Goal: Browse casually: Explore the website without a specific task or goal

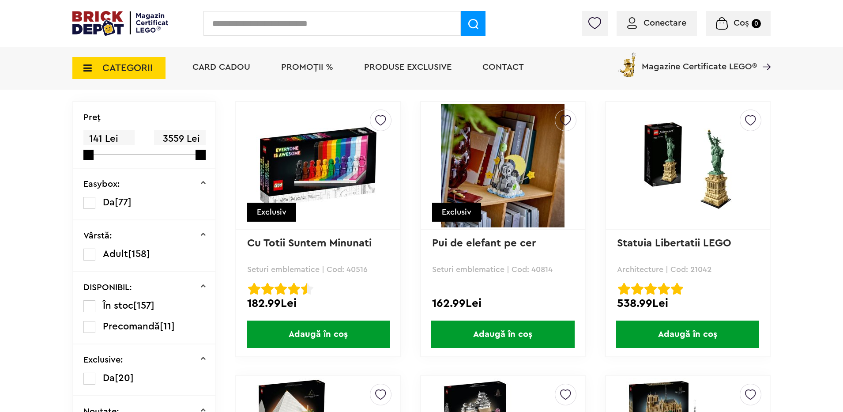
scroll to position [88, 0]
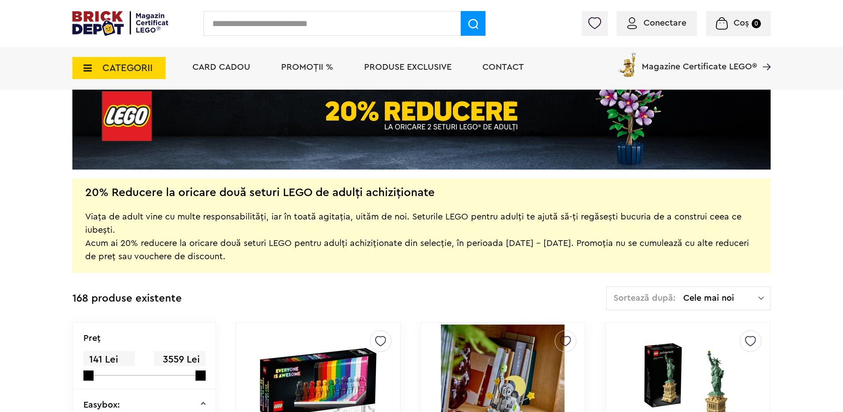
click at [720, 297] on span "Cele mai noi" at bounding box center [720, 297] width 75 height 9
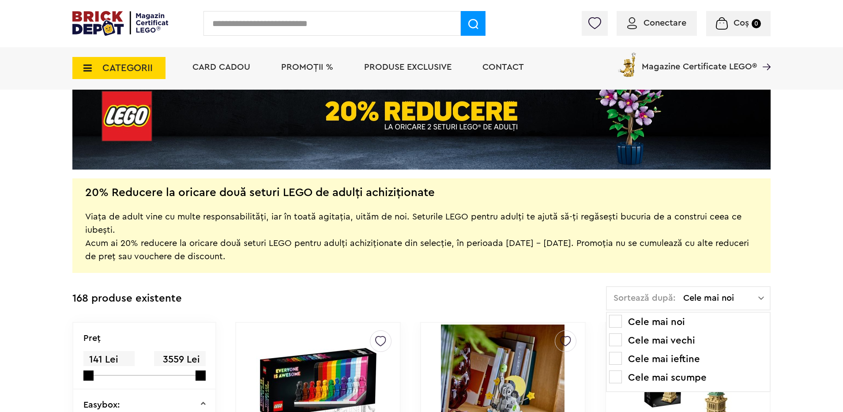
click at [672, 357] on li "Cele mai ieftine" at bounding box center [688, 359] width 158 height 14
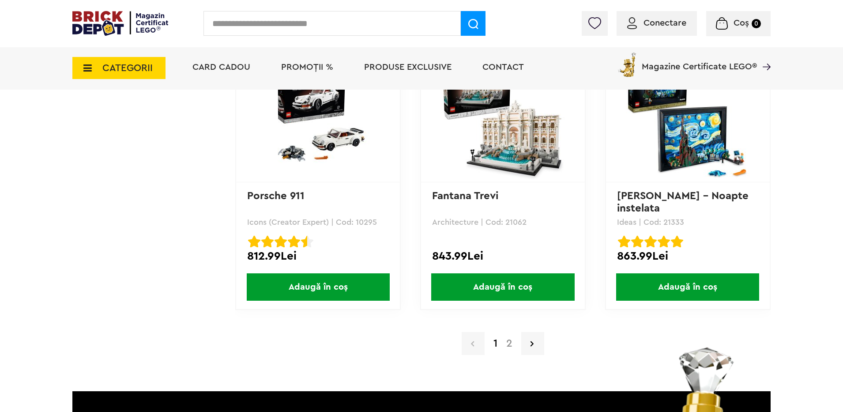
scroll to position [8664, 0]
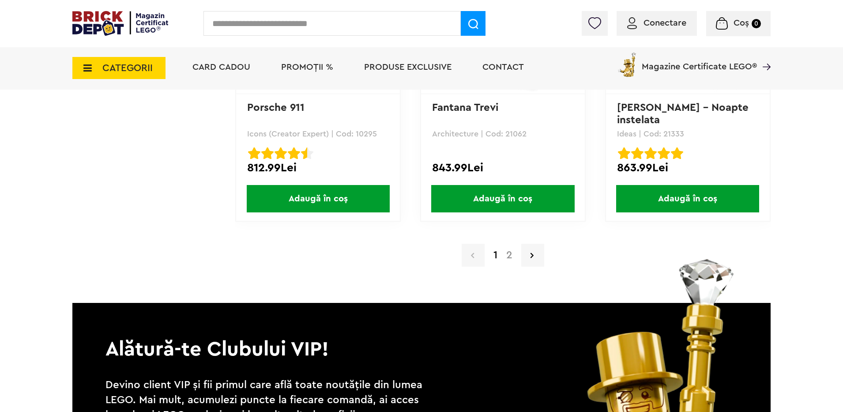
click at [511, 258] on link "2" at bounding box center [509, 255] width 15 height 11
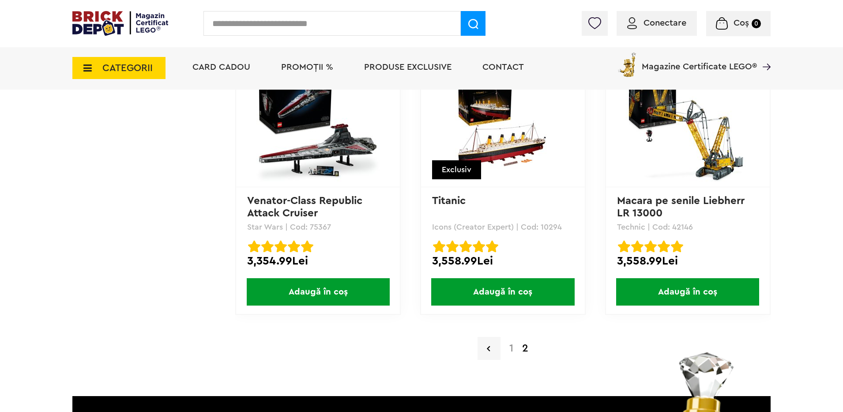
scroll to position [6618, 0]
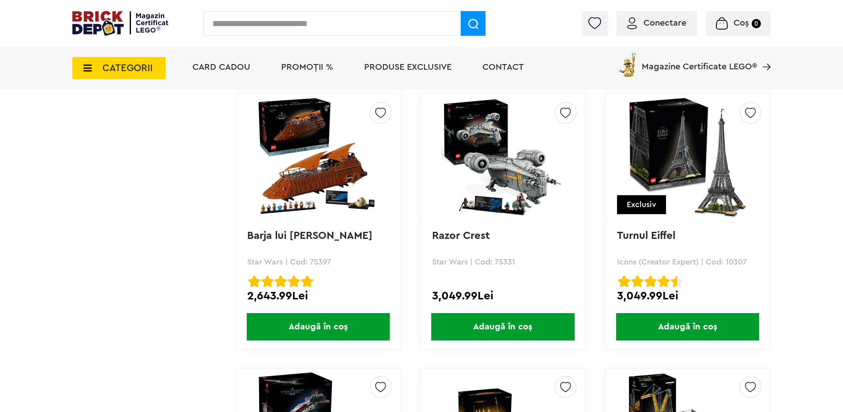
click at [85, 68] on icon at bounding box center [85, 68] width 14 height 10
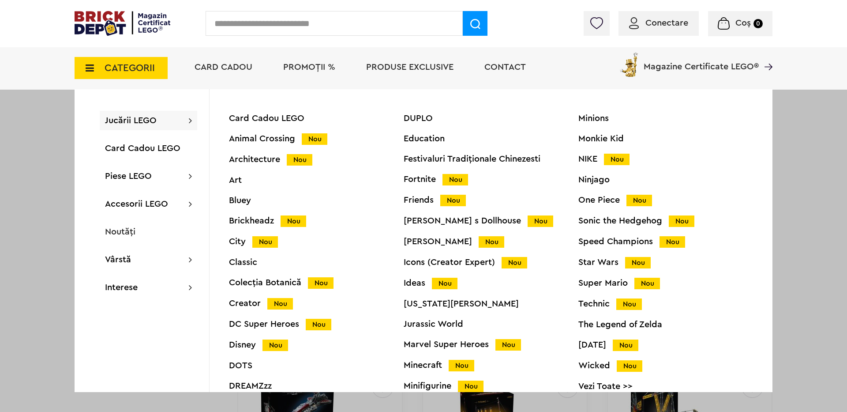
click at [129, 119] on span "Jucării LEGO" at bounding box center [131, 120] width 52 height 9
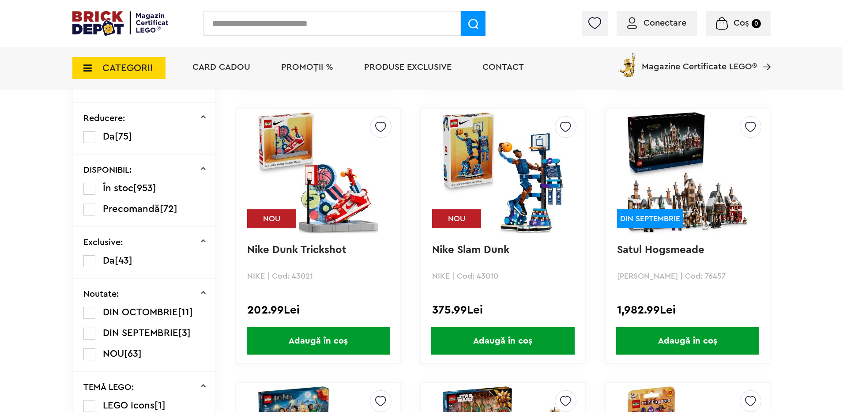
scroll to position [132, 0]
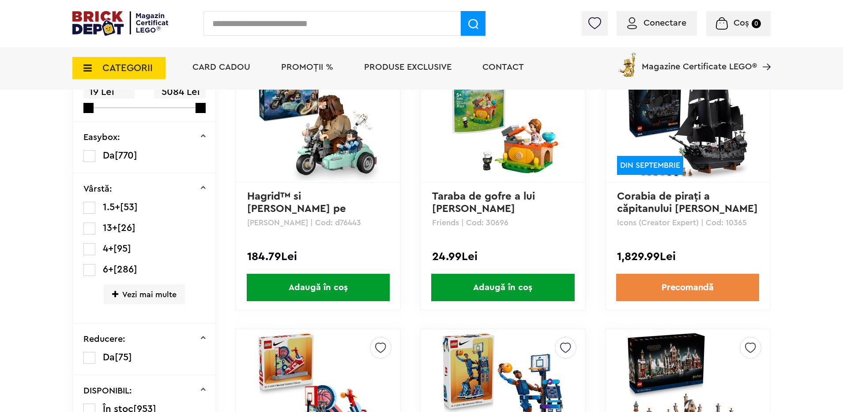
click at [511, 290] on span "Adaugă în coș" at bounding box center [502, 287] width 143 height 27
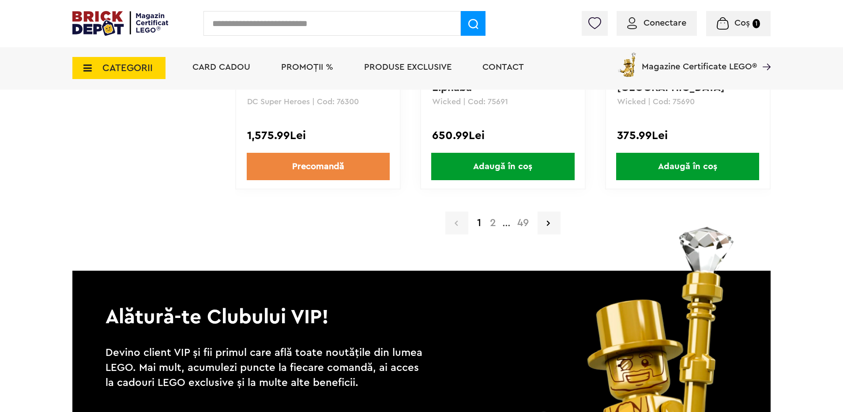
scroll to position [1941, 0]
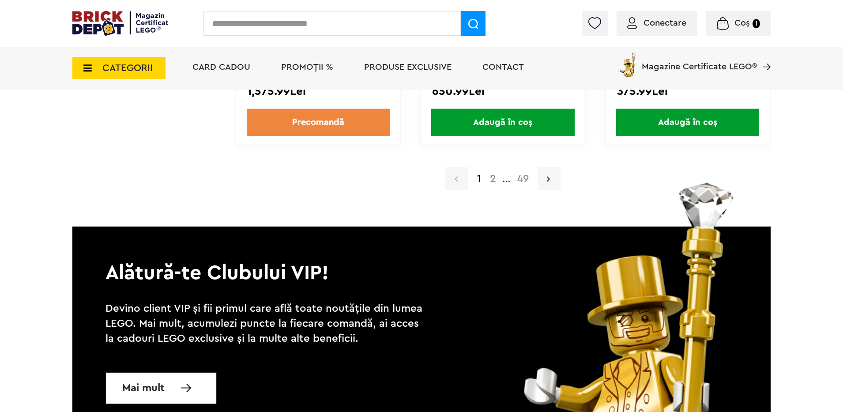
click at [551, 179] on link at bounding box center [548, 178] width 23 height 23
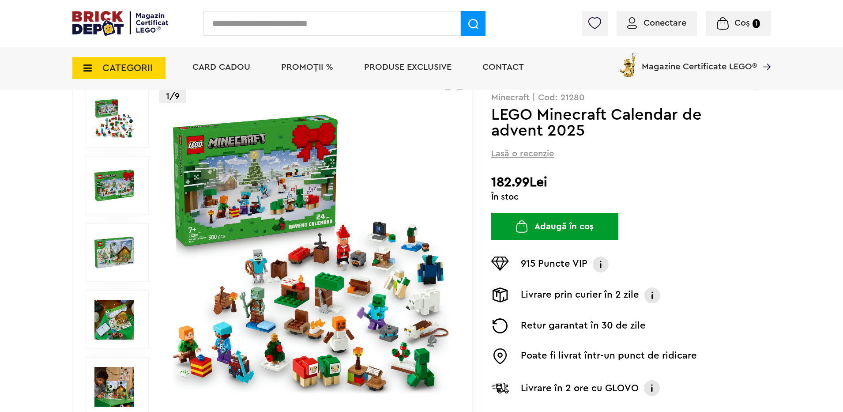
scroll to position [132, 0]
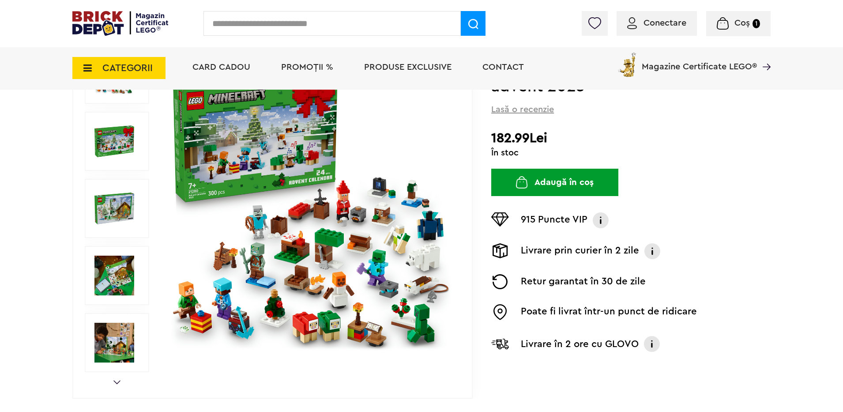
click at [115, 200] on img at bounding box center [114, 208] width 40 height 40
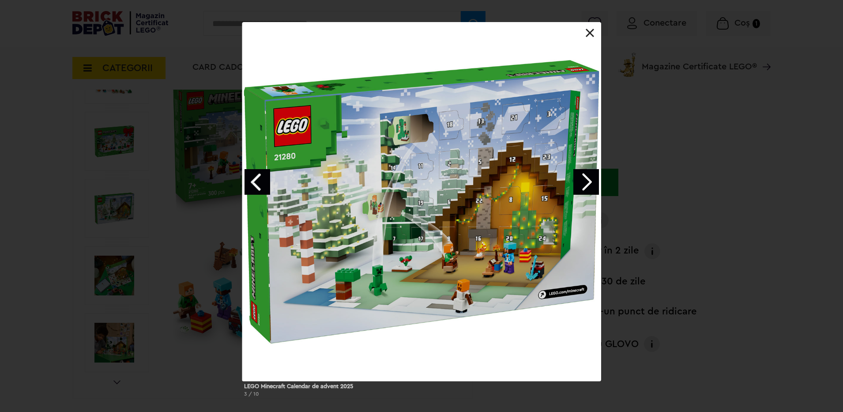
click at [581, 184] on link "Next image" at bounding box center [586, 182] width 26 height 26
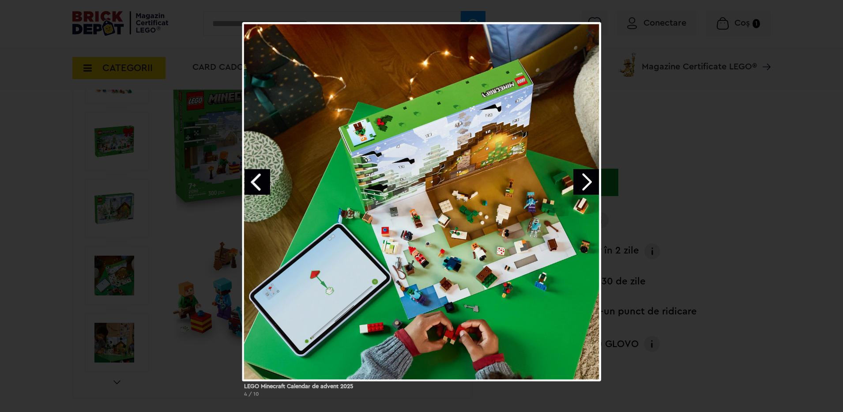
click at [589, 180] on link "Next image" at bounding box center [586, 182] width 26 height 26
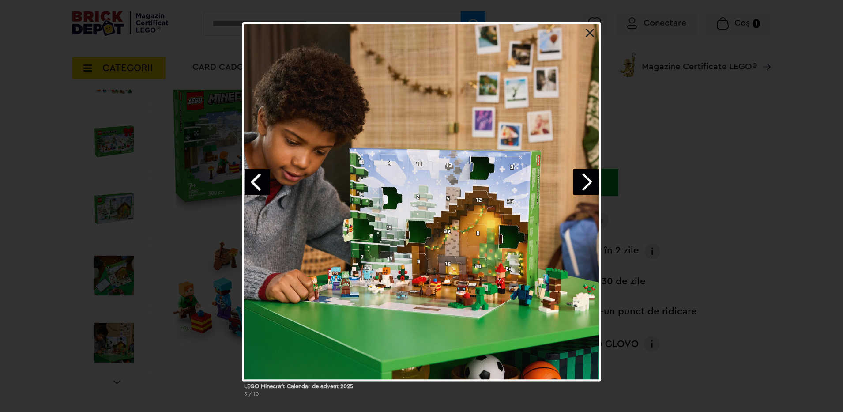
click at [589, 180] on link "Next image" at bounding box center [586, 182] width 26 height 26
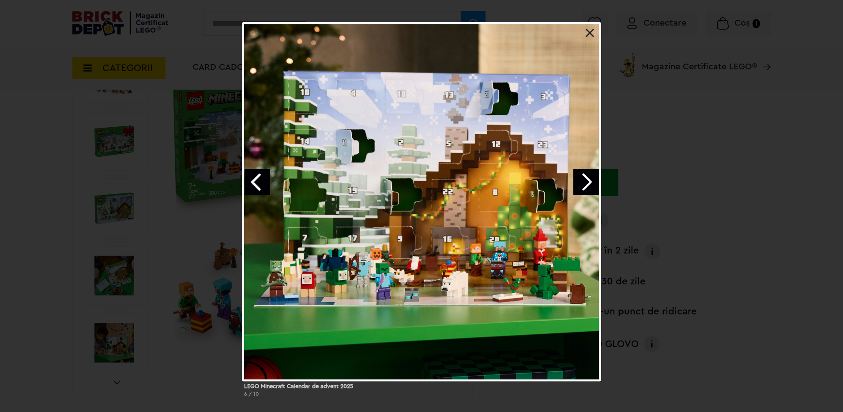
click at [588, 34] on link at bounding box center [590, 33] width 9 height 9
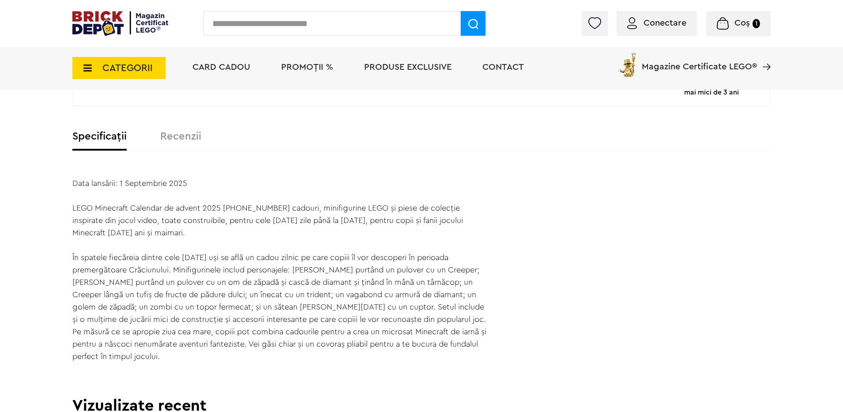
scroll to position [882, 0]
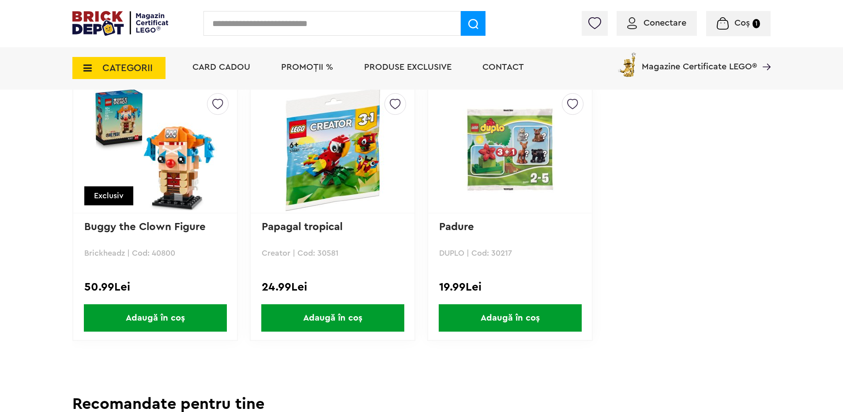
click at [350, 148] on img at bounding box center [333, 149] width 124 height 124
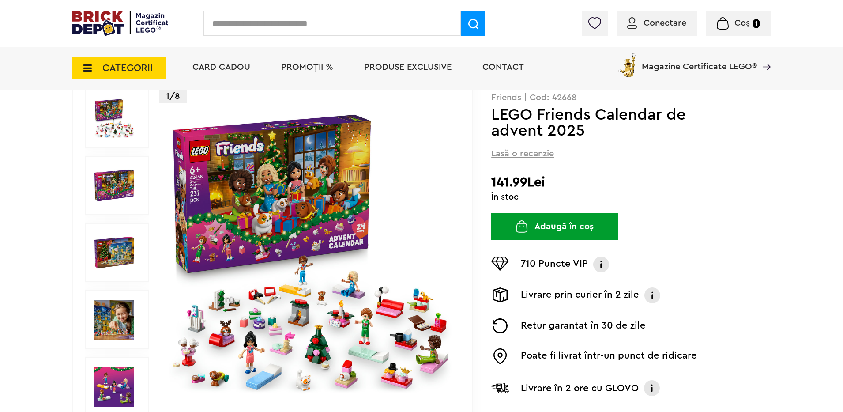
scroll to position [221, 0]
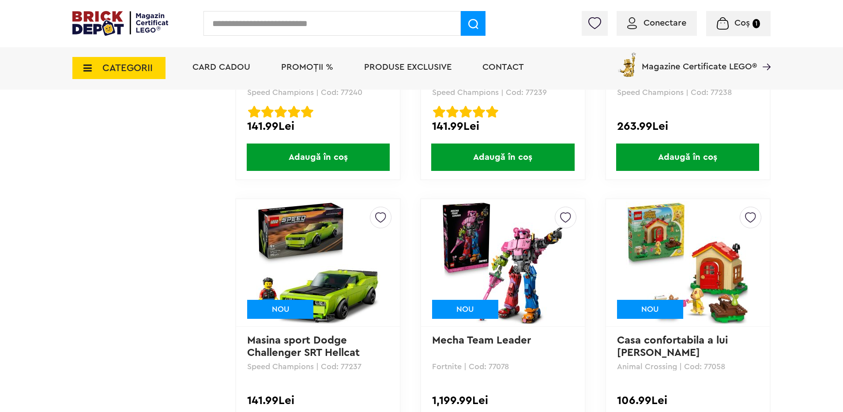
scroll to position [1765, 0]
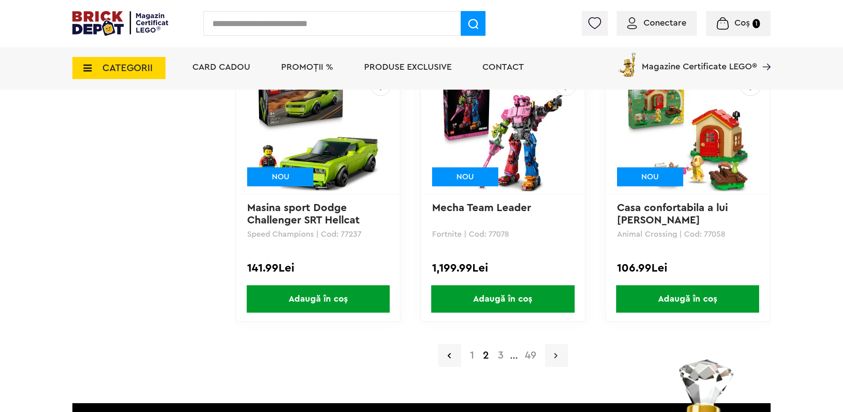
click at [557, 353] on icon at bounding box center [555, 355] width 3 height 9
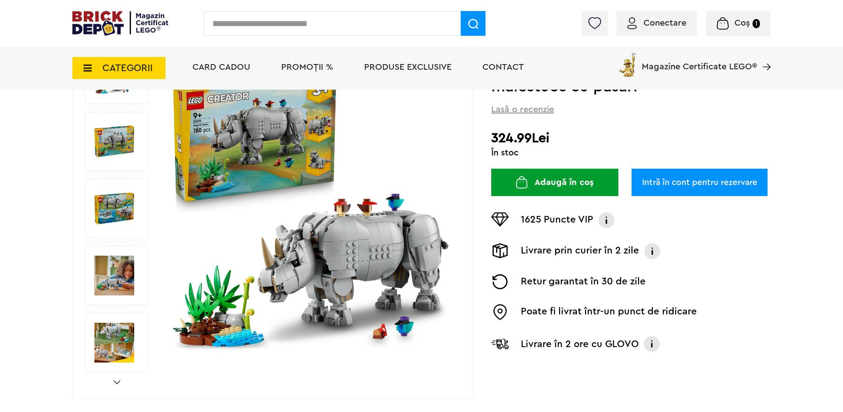
scroll to position [88, 0]
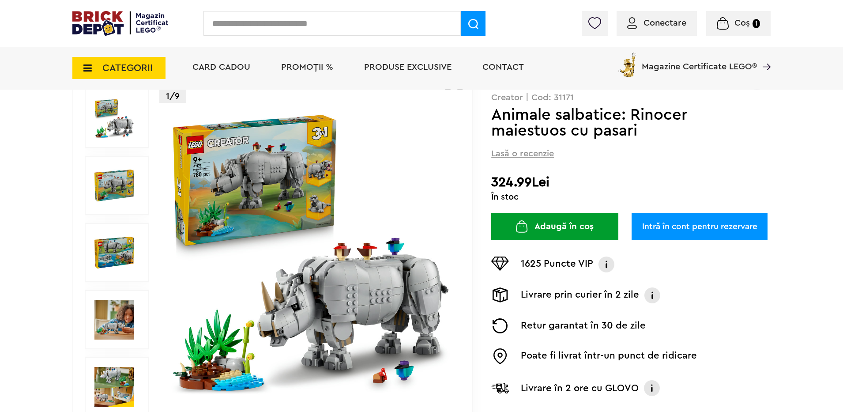
click at [297, 173] on img at bounding box center [311, 252] width 284 height 284
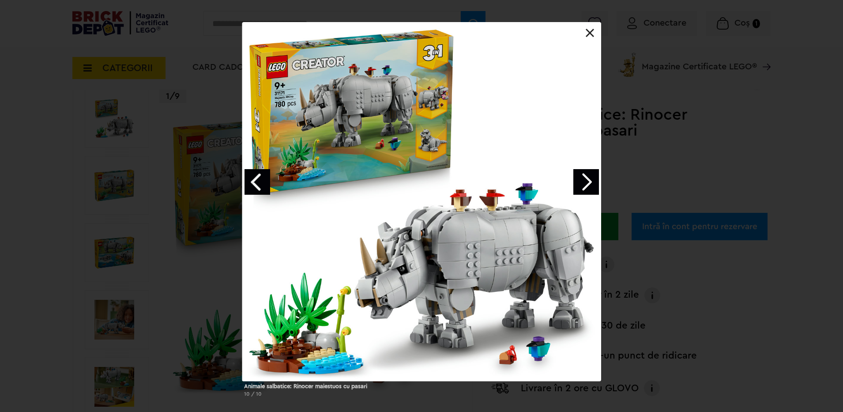
click at [582, 185] on link "Next image" at bounding box center [586, 182] width 26 height 26
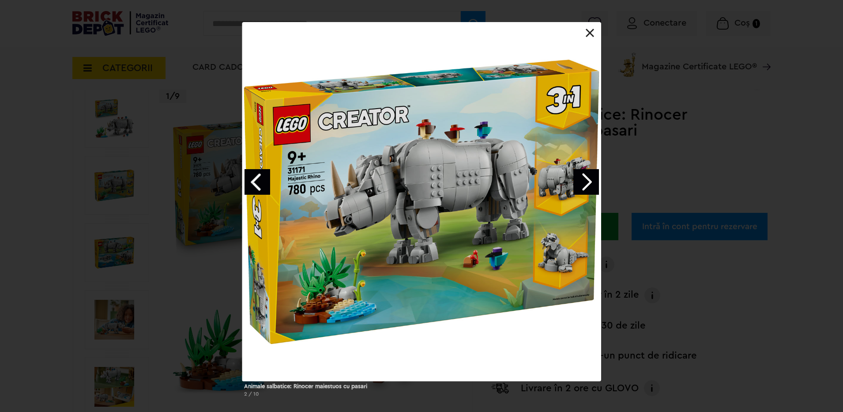
click at [583, 182] on link "Next image" at bounding box center [586, 182] width 26 height 26
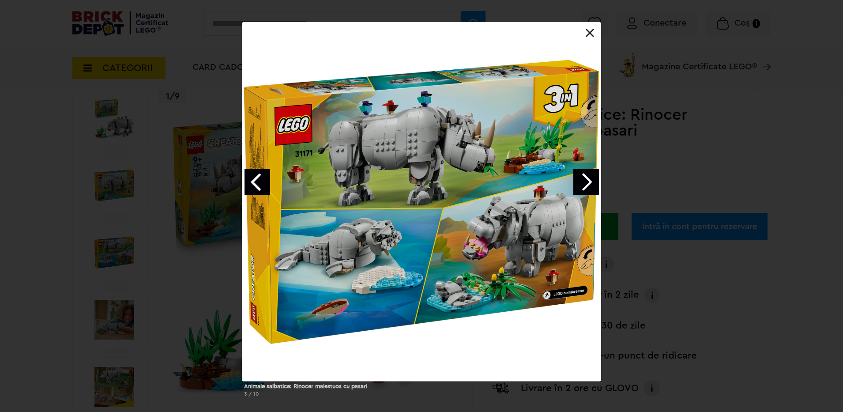
click at [578, 176] on link "Next image" at bounding box center [586, 182] width 26 height 26
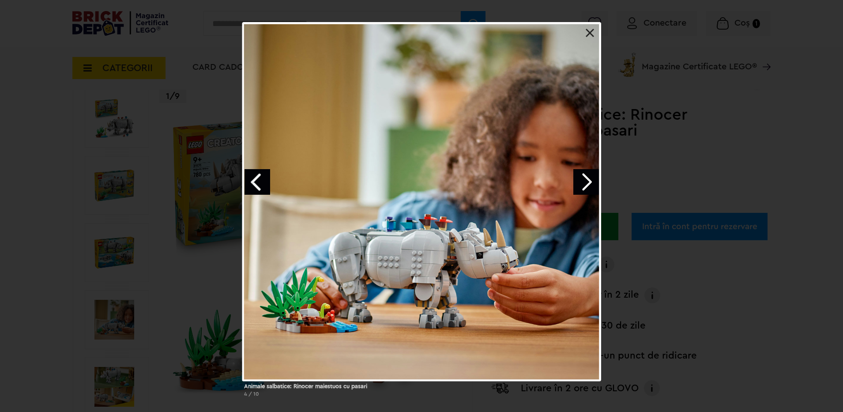
click at [587, 183] on link "Next image" at bounding box center [586, 182] width 26 height 26
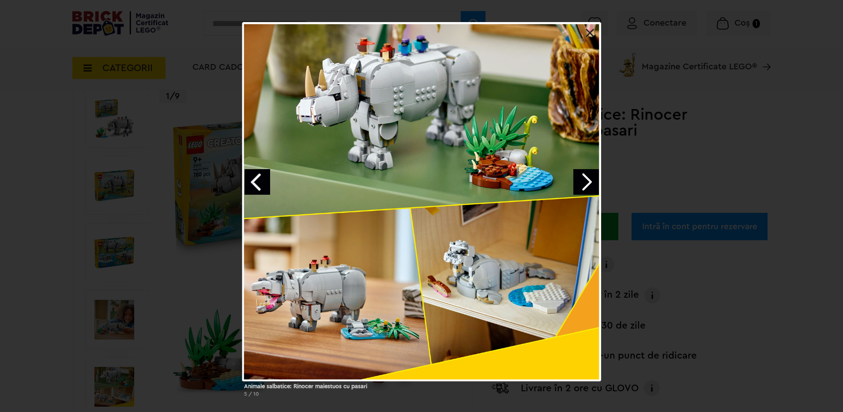
click at [587, 183] on link "Next image" at bounding box center [586, 182] width 26 height 26
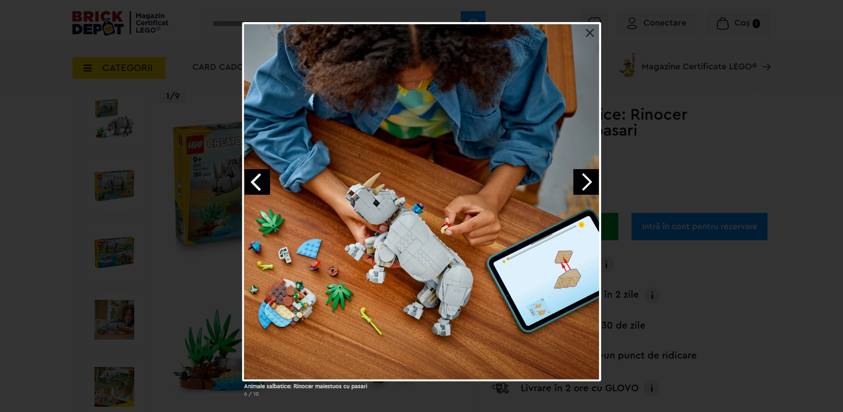
click at [803, 288] on div "Animale salbatice: Rinocer maiestuos cu pasari 6 / 10" at bounding box center [421, 213] width 843 height 382
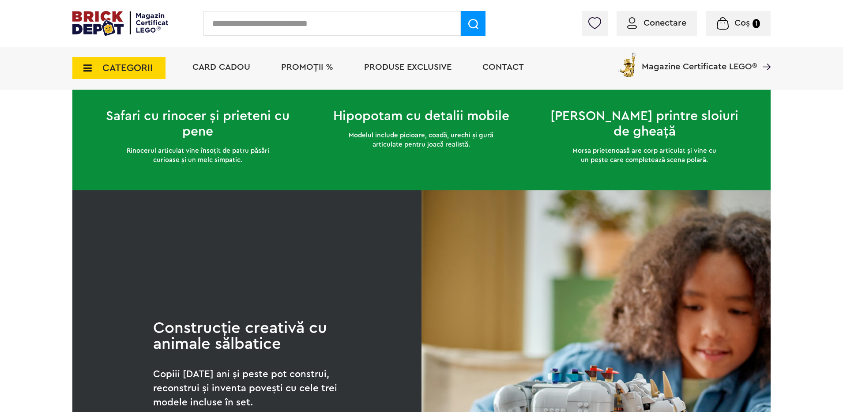
scroll to position [1456, 0]
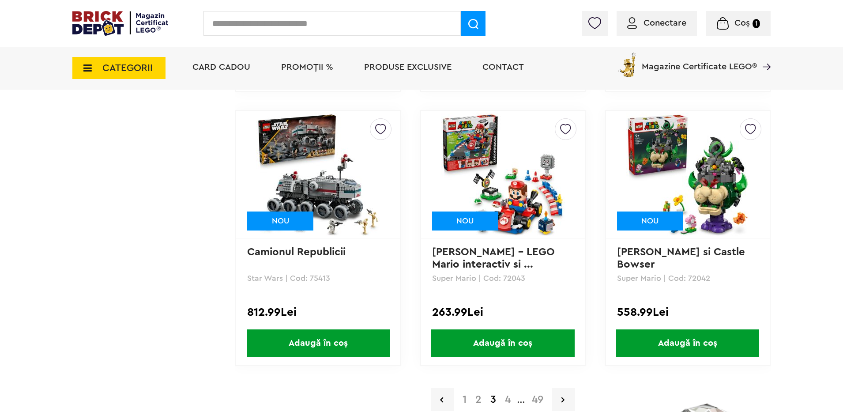
scroll to position [1765, 0]
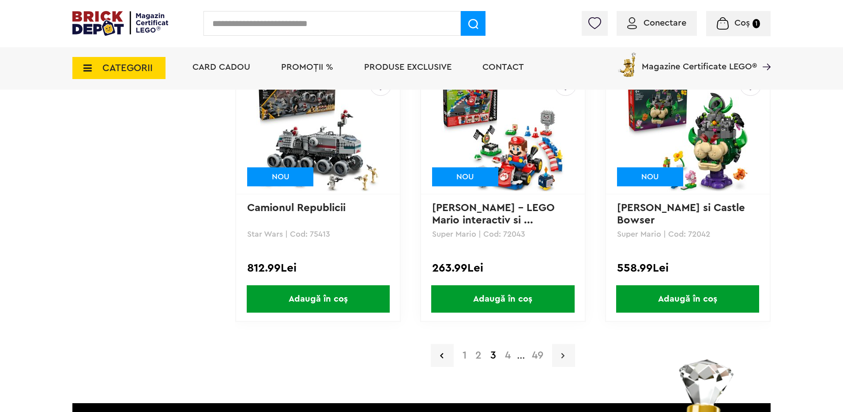
click at [563, 355] on icon at bounding box center [562, 355] width 3 height 9
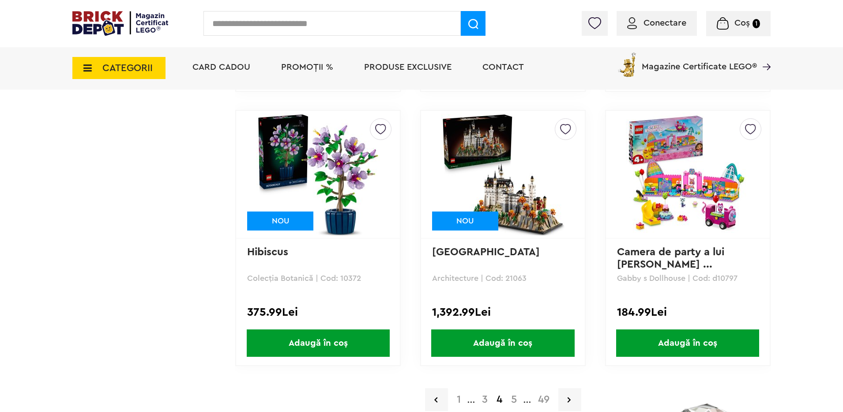
scroll to position [1853, 0]
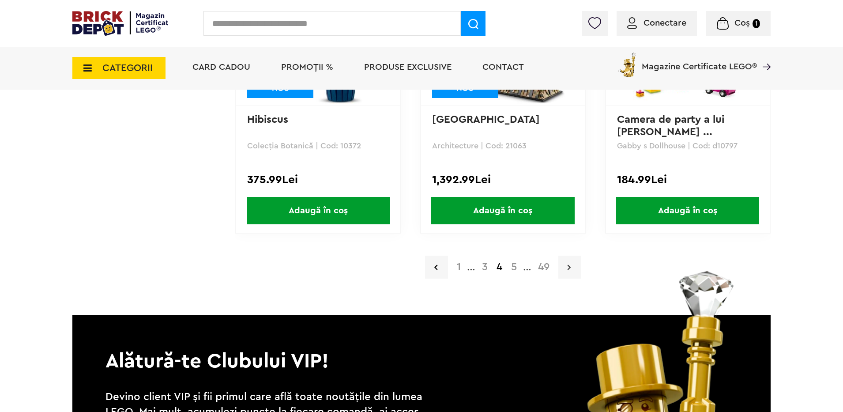
click at [567, 265] on icon at bounding box center [568, 267] width 3 height 9
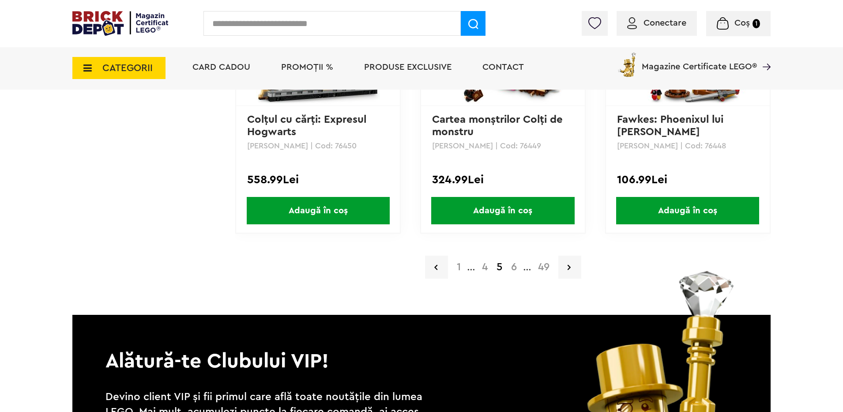
scroll to position [1941, 0]
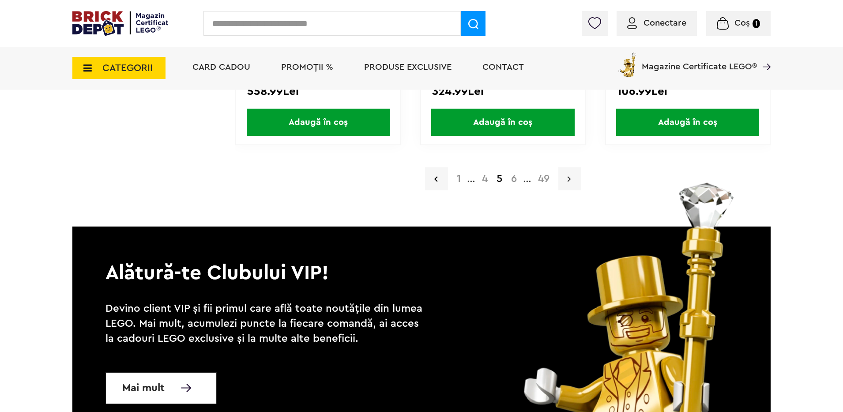
click at [569, 176] on icon at bounding box center [568, 178] width 3 height 9
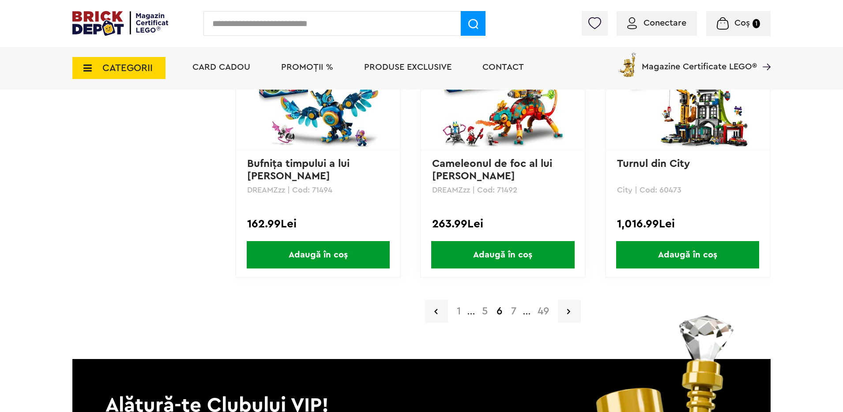
scroll to position [1853, 0]
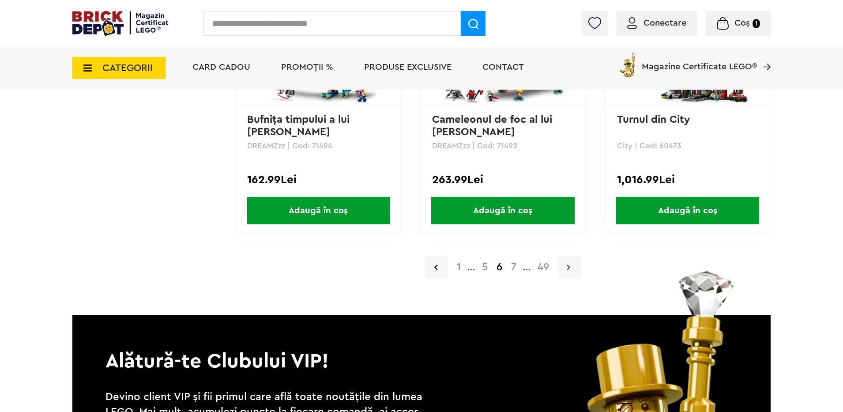
click at [568, 266] on icon at bounding box center [568, 267] width 3 height 9
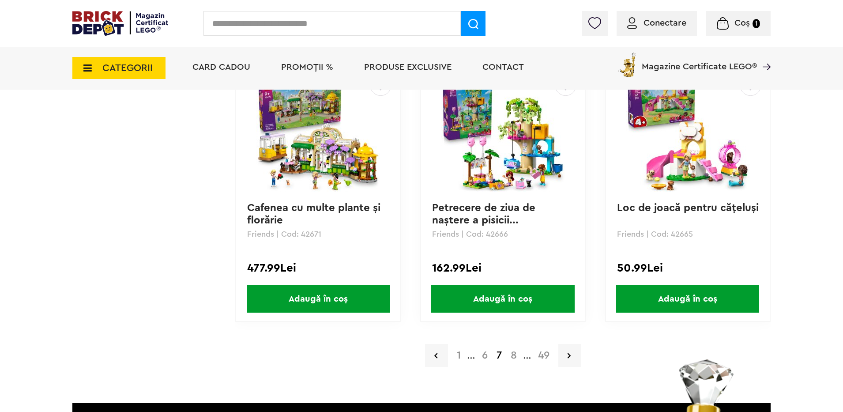
scroll to position [1809, 0]
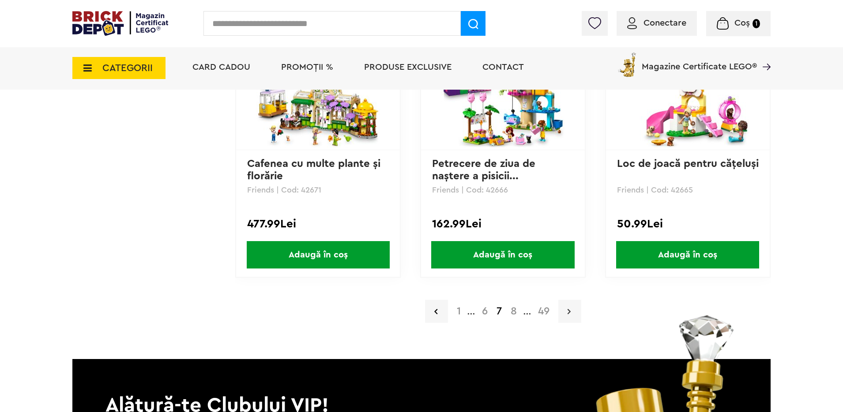
click at [571, 310] on link at bounding box center [569, 311] width 23 height 23
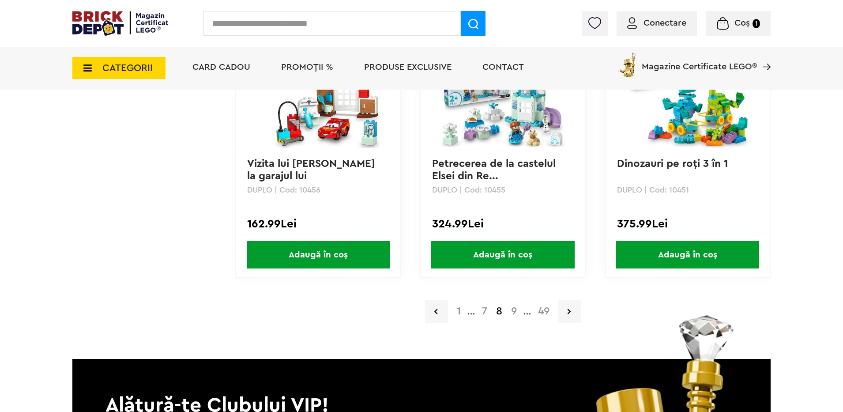
scroll to position [1853, 0]
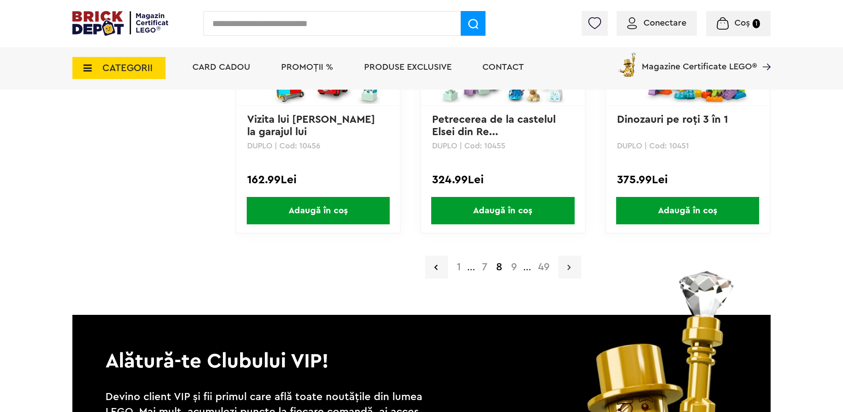
click at [572, 264] on link at bounding box center [569, 266] width 23 height 23
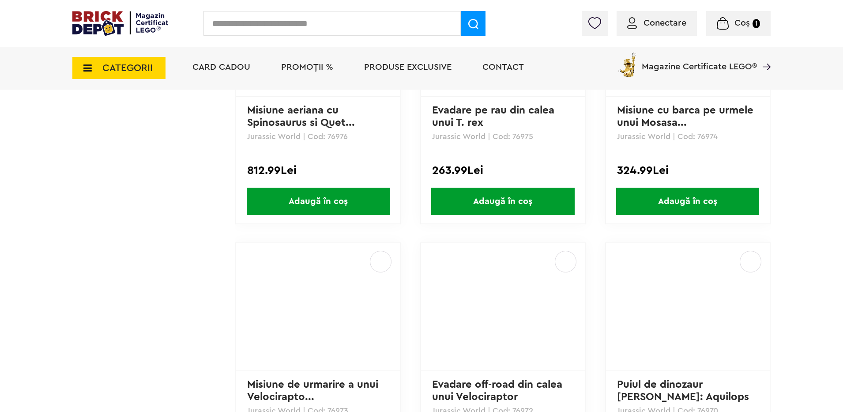
scroll to position [1765, 0]
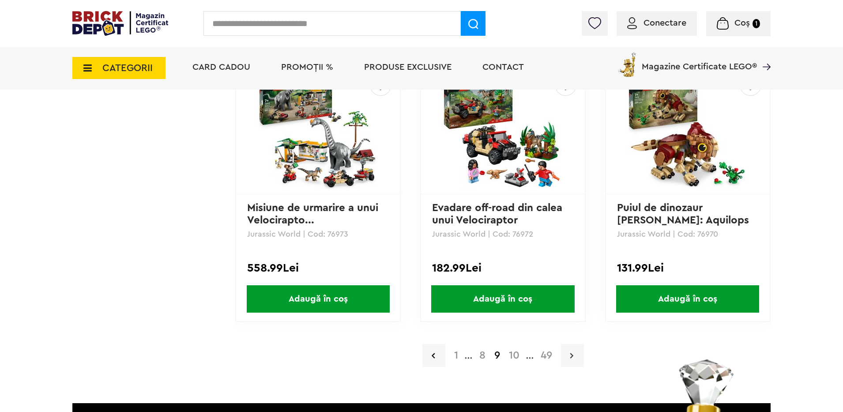
click at [568, 354] on link at bounding box center [572, 355] width 23 height 23
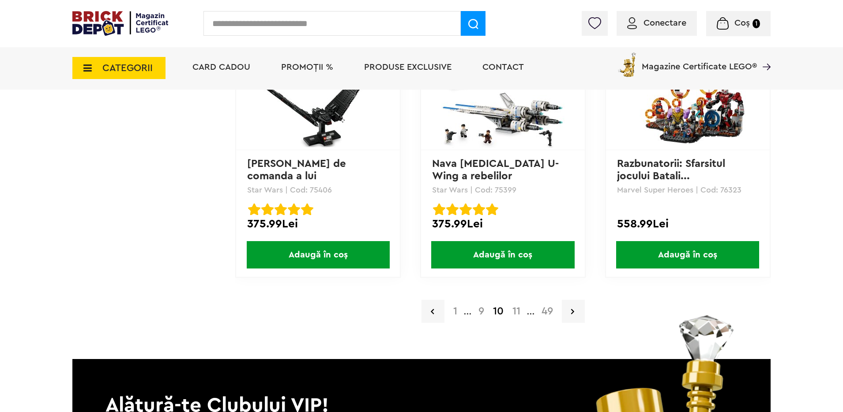
scroll to position [1853, 0]
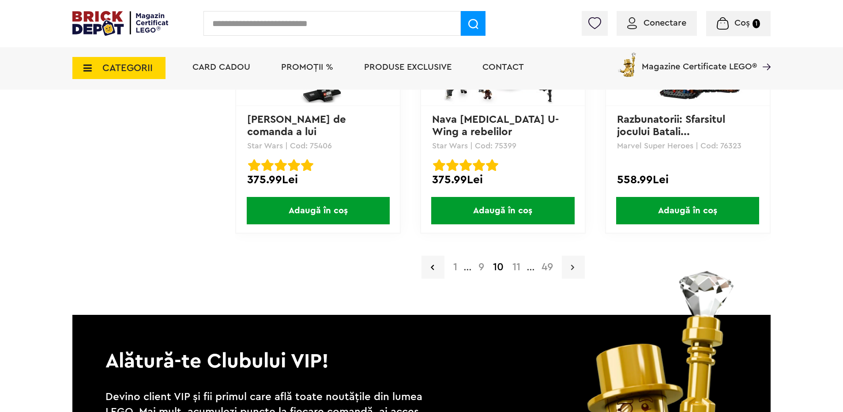
click at [572, 265] on icon at bounding box center [572, 267] width 3 height 9
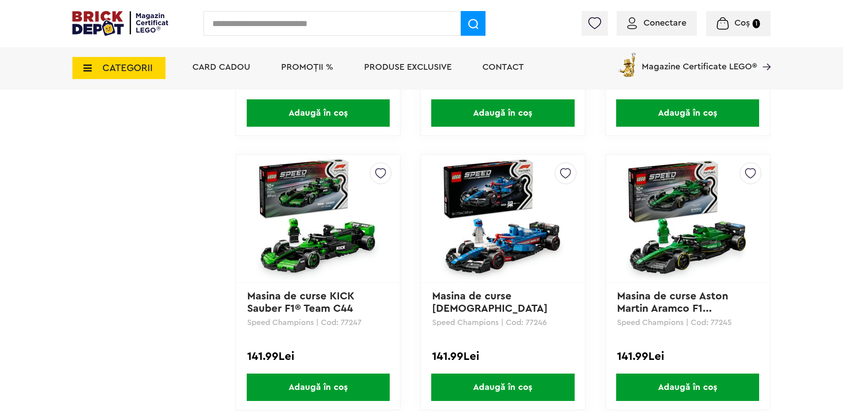
scroll to position [1809, 0]
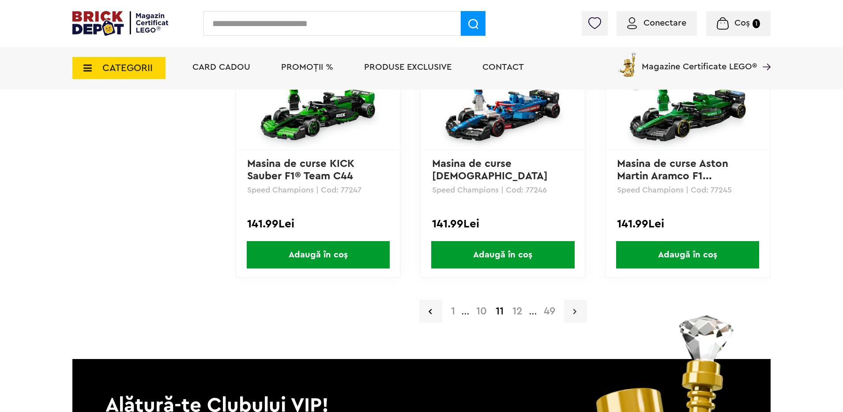
click at [571, 311] on link at bounding box center [575, 311] width 23 height 23
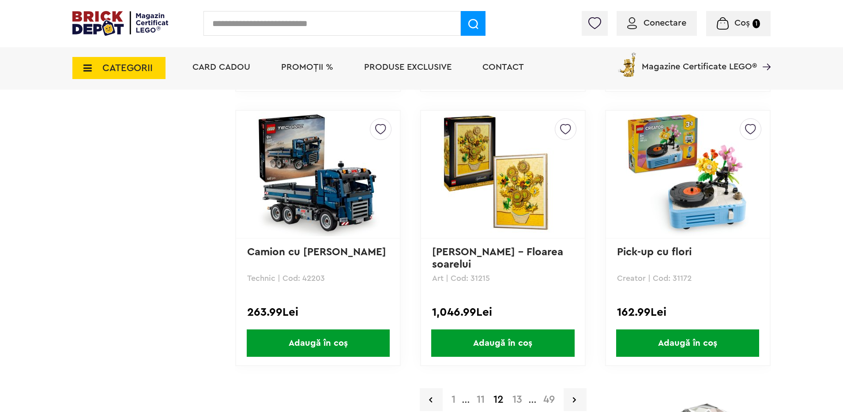
scroll to position [1765, 0]
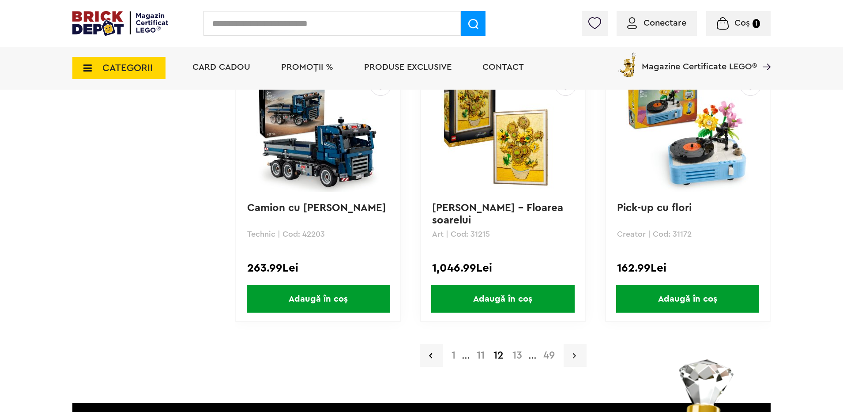
click at [575, 354] on icon at bounding box center [574, 355] width 3 height 9
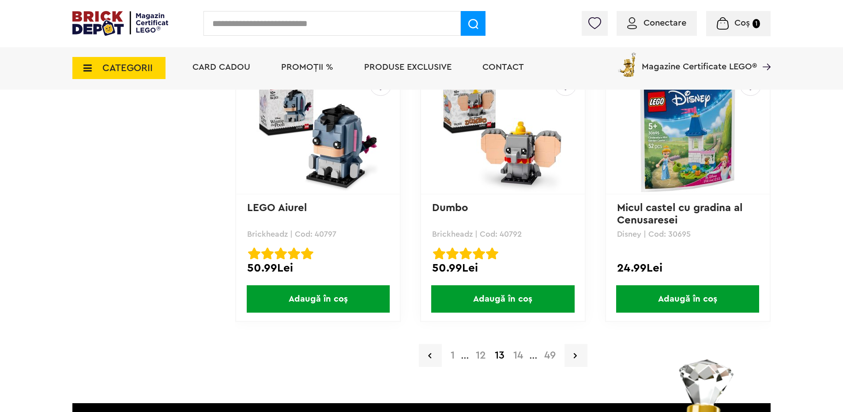
scroll to position [1809, 0]
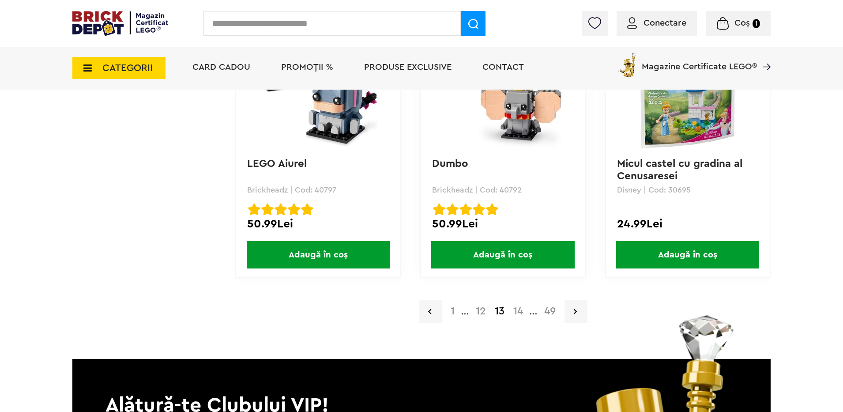
drag, startPoint x: 574, startPoint y: 311, endPoint x: 592, endPoint y: 322, distance: 21.2
click at [574, 311] on icon at bounding box center [575, 311] width 3 height 9
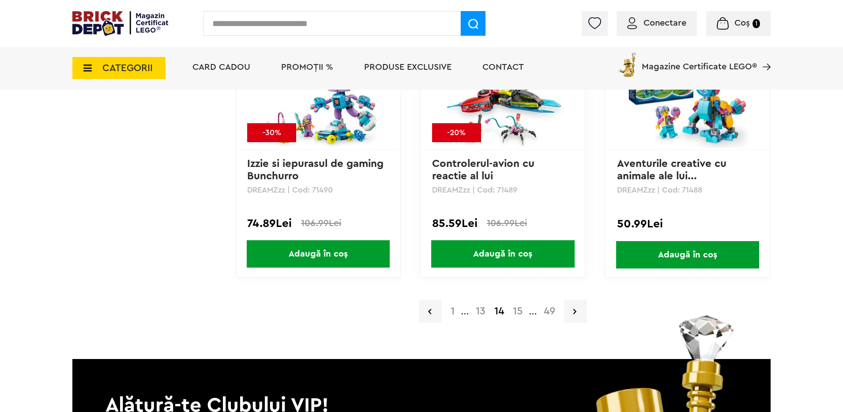
scroll to position [1853, 0]
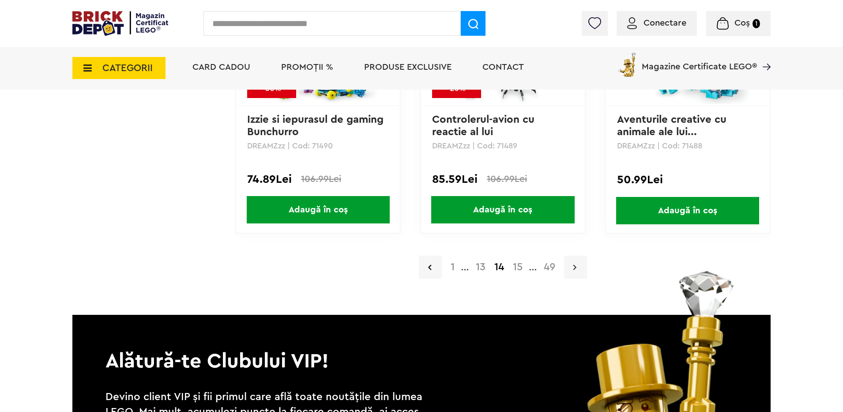
click at [576, 267] on icon at bounding box center [574, 267] width 3 height 9
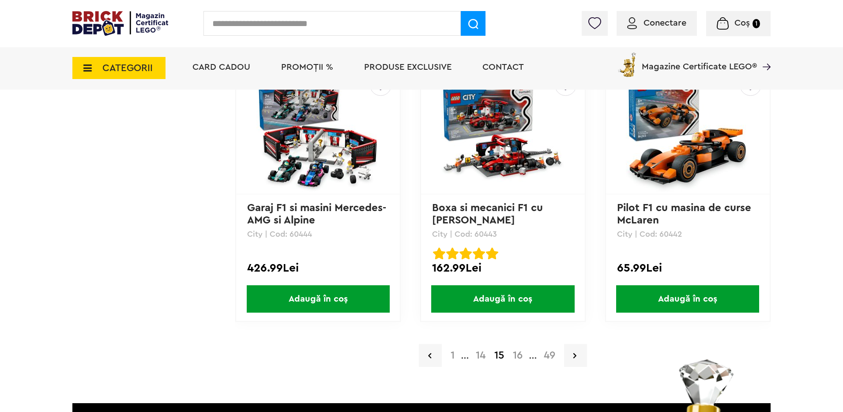
scroll to position [1853, 0]
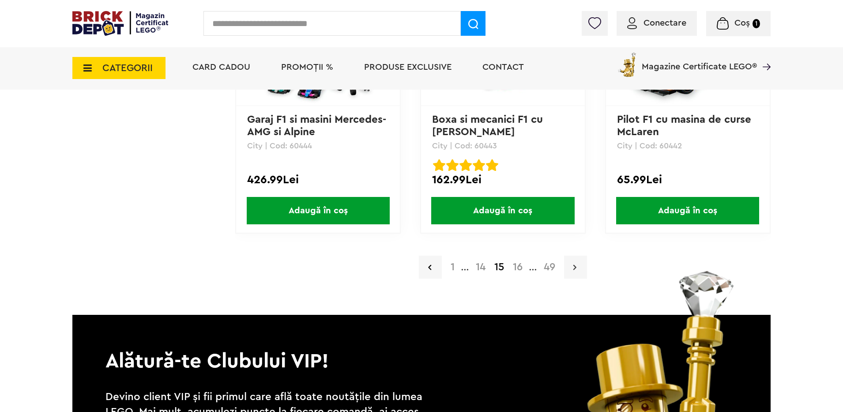
click at [575, 267] on icon at bounding box center [574, 267] width 3 height 9
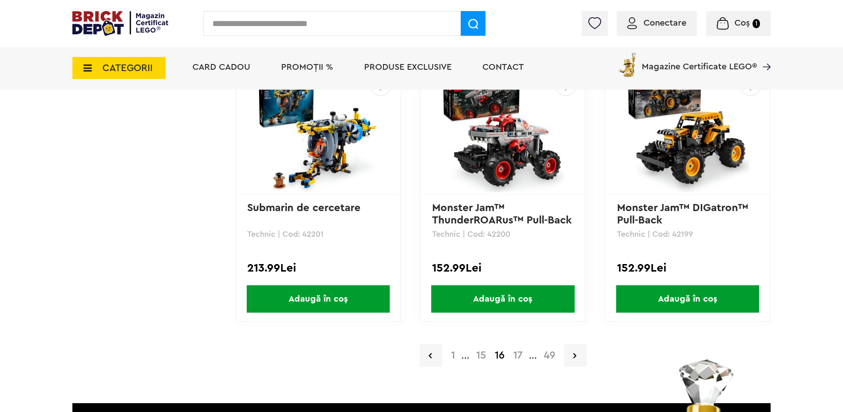
scroll to position [1809, 0]
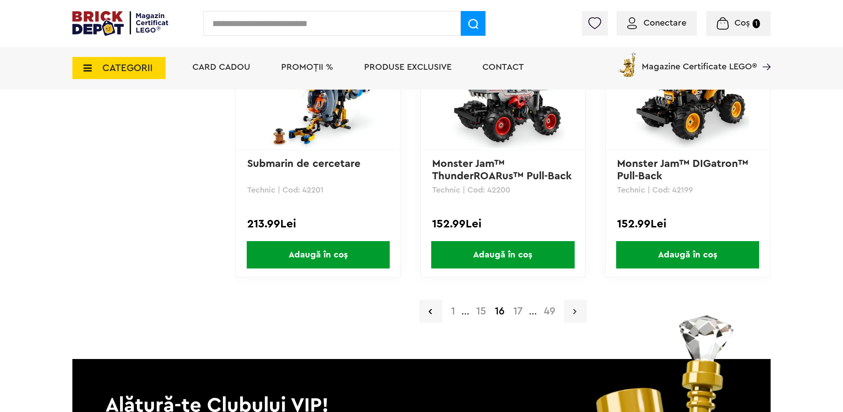
click at [574, 309] on icon at bounding box center [574, 311] width 3 height 9
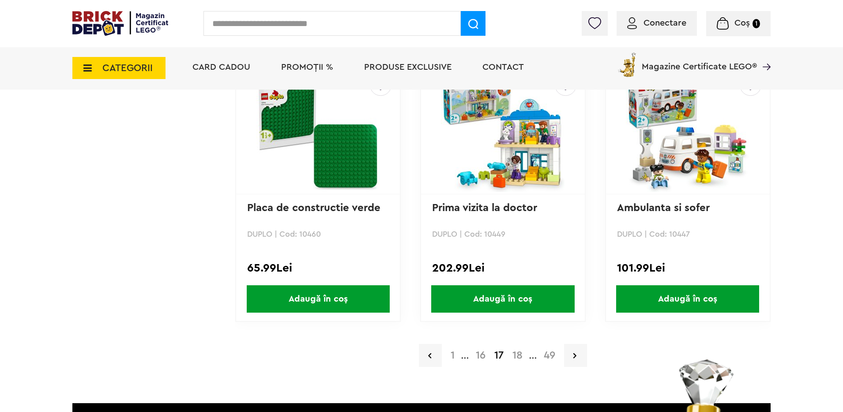
scroll to position [1853, 0]
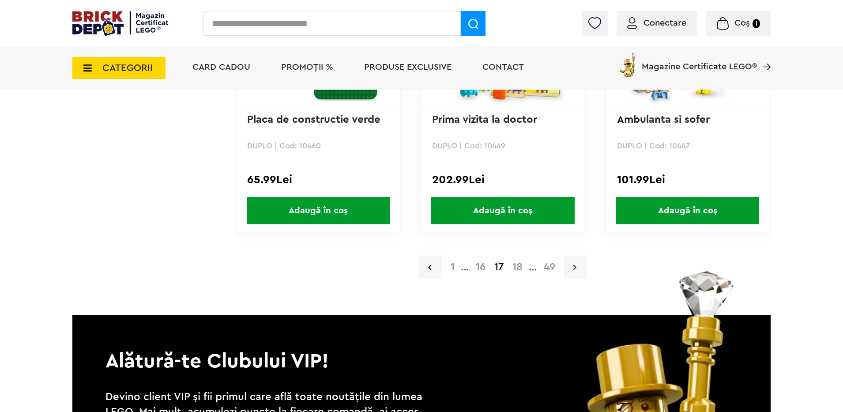
drag, startPoint x: 574, startPoint y: 267, endPoint x: 586, endPoint y: 279, distance: 16.9
click at [574, 267] on icon at bounding box center [574, 267] width 3 height 9
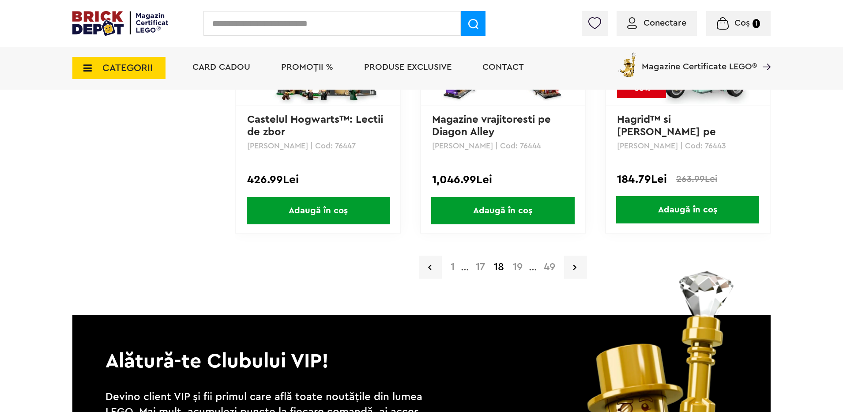
scroll to position [1897, 0]
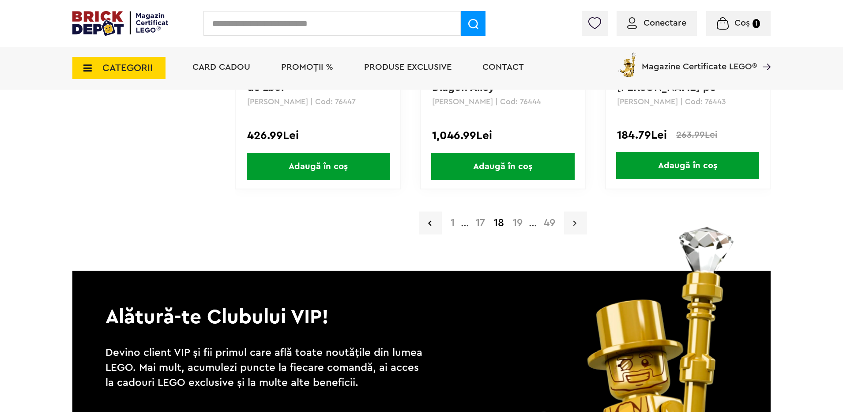
drag, startPoint x: 576, startPoint y: 223, endPoint x: 586, endPoint y: 233, distance: 14.4
click at [576, 223] on icon at bounding box center [574, 222] width 3 height 9
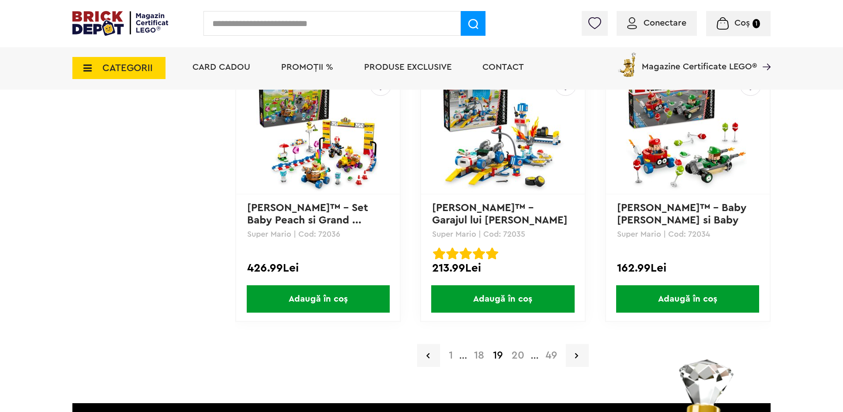
scroll to position [1809, 0]
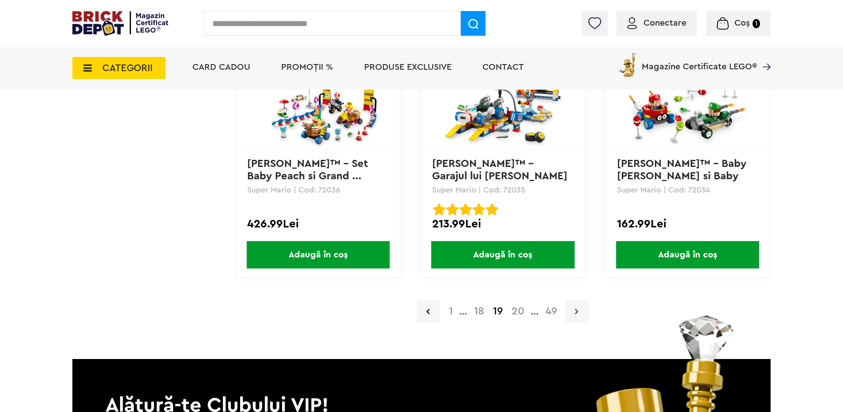
click at [578, 308] on icon at bounding box center [576, 311] width 3 height 9
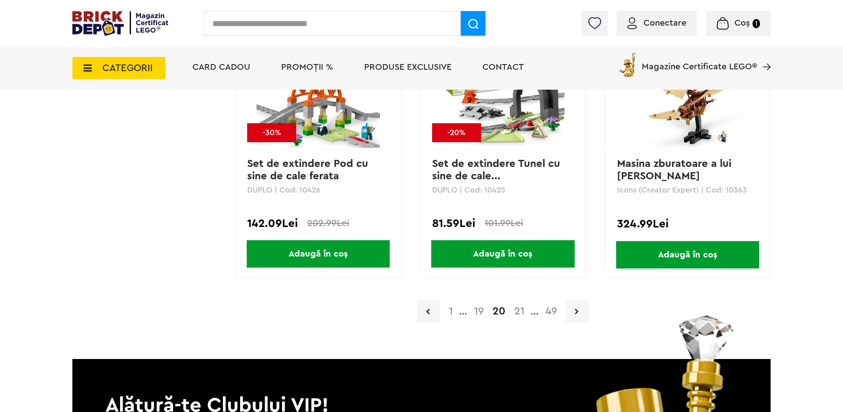
scroll to position [1853, 0]
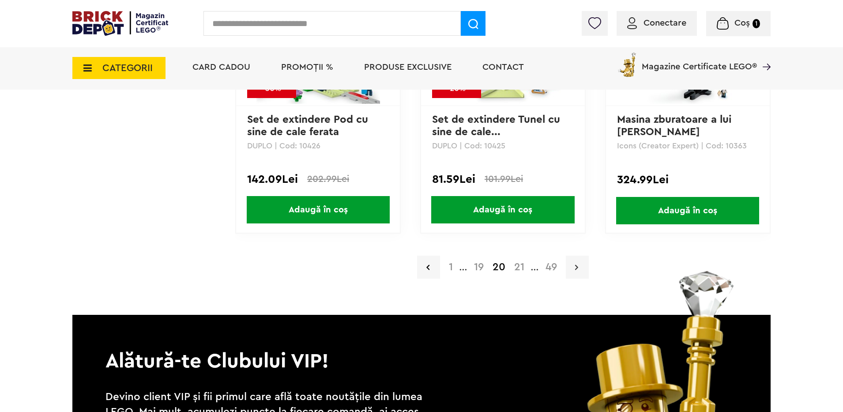
click at [577, 268] on icon at bounding box center [576, 267] width 3 height 9
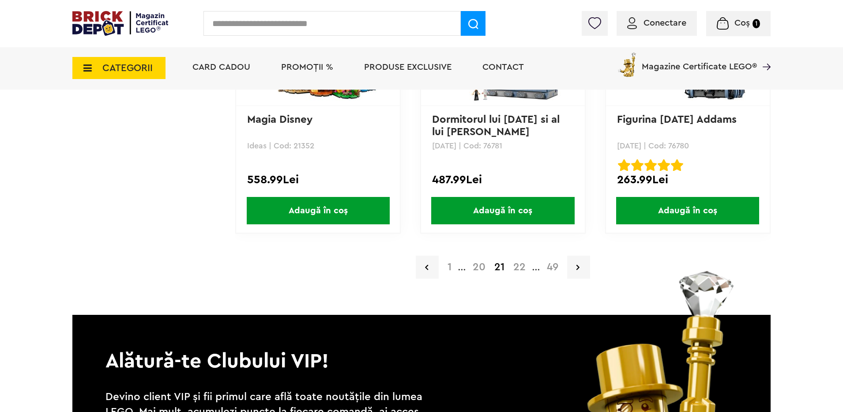
scroll to position [1897, 0]
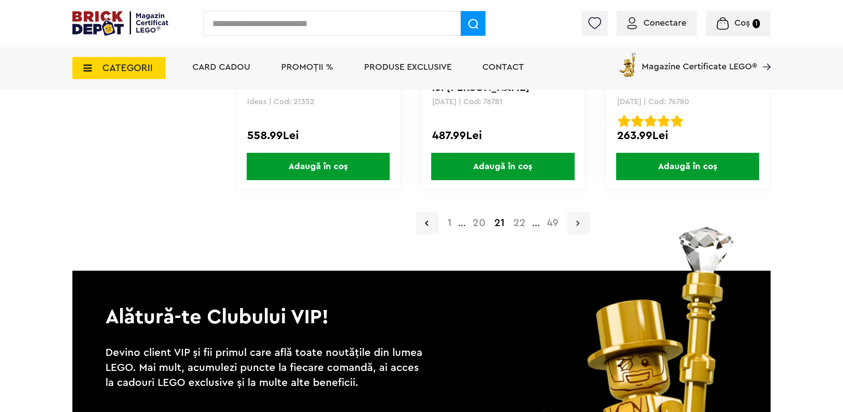
click at [576, 221] on icon at bounding box center [577, 222] width 3 height 9
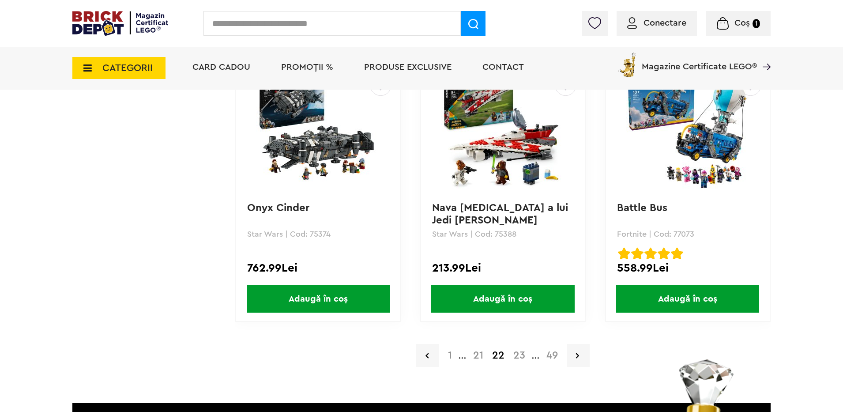
scroll to position [1809, 0]
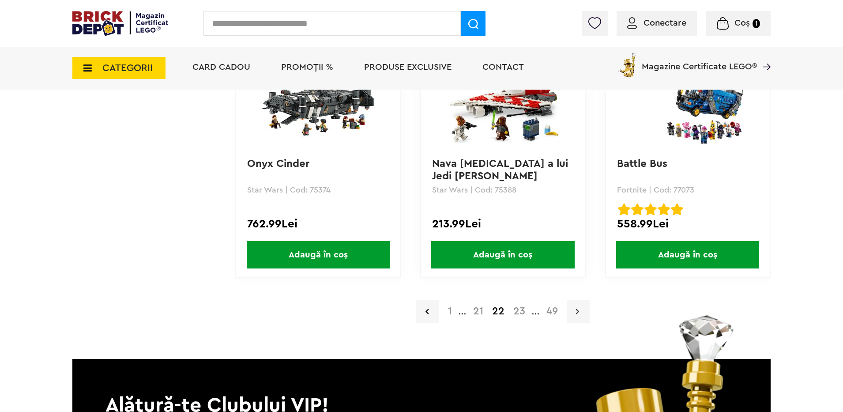
click at [576, 310] on icon at bounding box center [577, 311] width 3 height 9
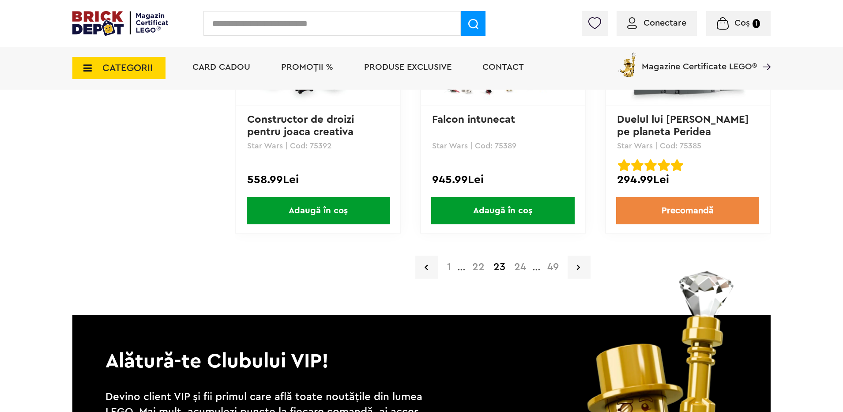
scroll to position [1941, 0]
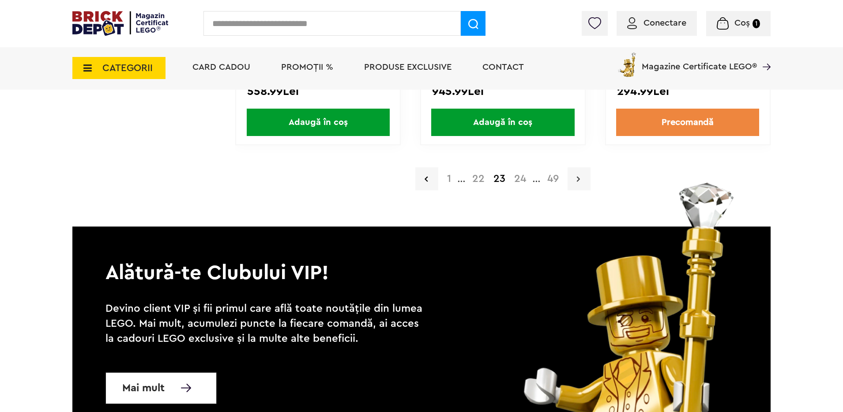
click at [577, 176] on icon at bounding box center [578, 178] width 3 height 9
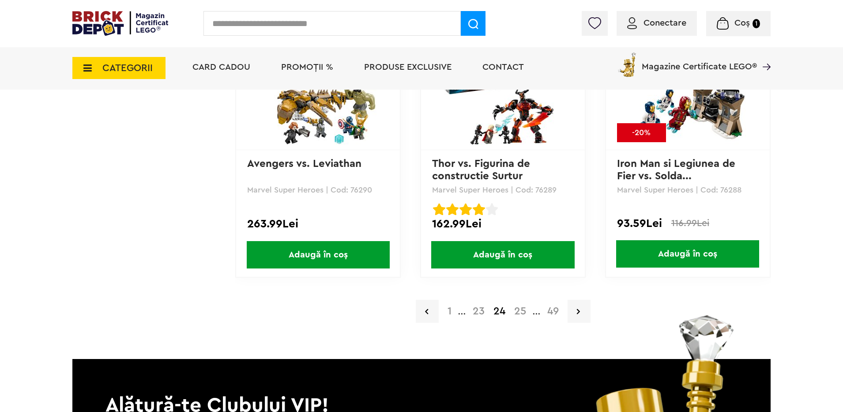
scroll to position [1853, 0]
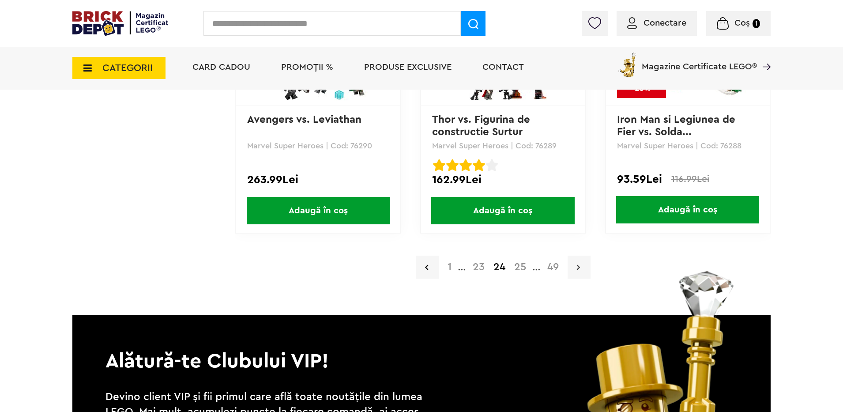
click at [578, 267] on icon at bounding box center [578, 267] width 3 height 9
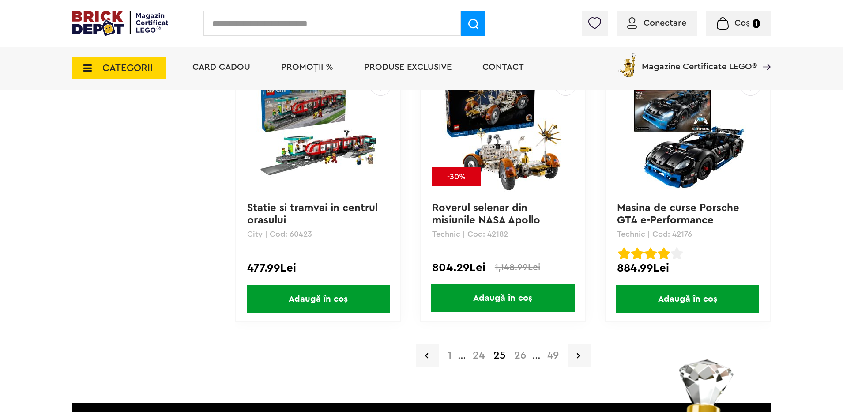
scroll to position [1809, 0]
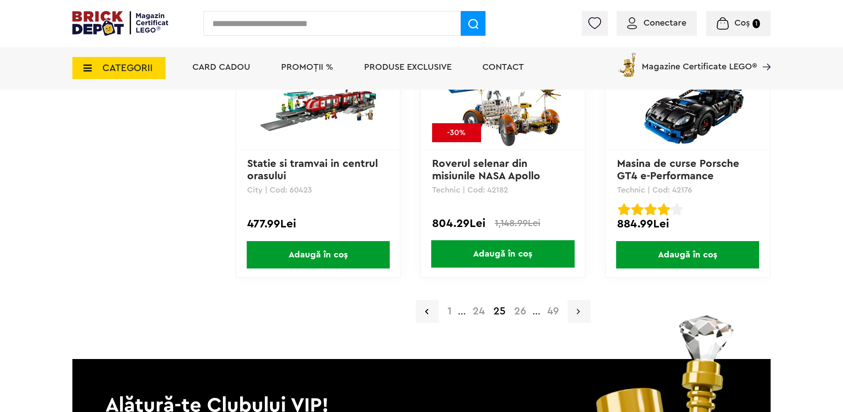
click at [580, 311] on link at bounding box center [578, 311] width 23 height 23
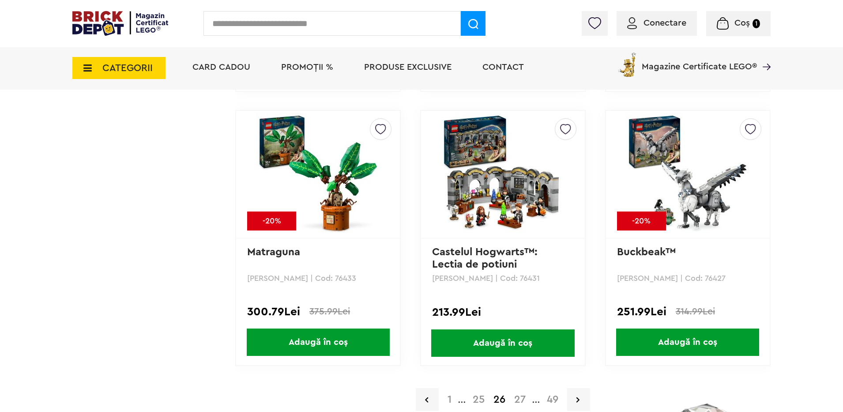
scroll to position [1765, 0]
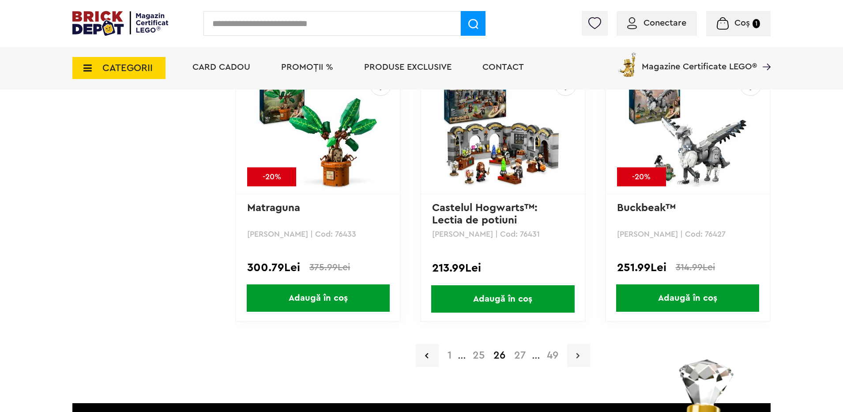
click at [579, 357] on icon at bounding box center [577, 355] width 3 height 9
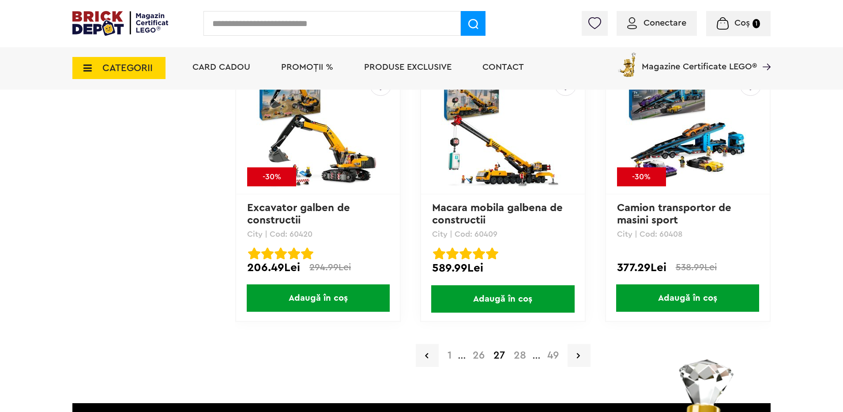
scroll to position [1809, 0]
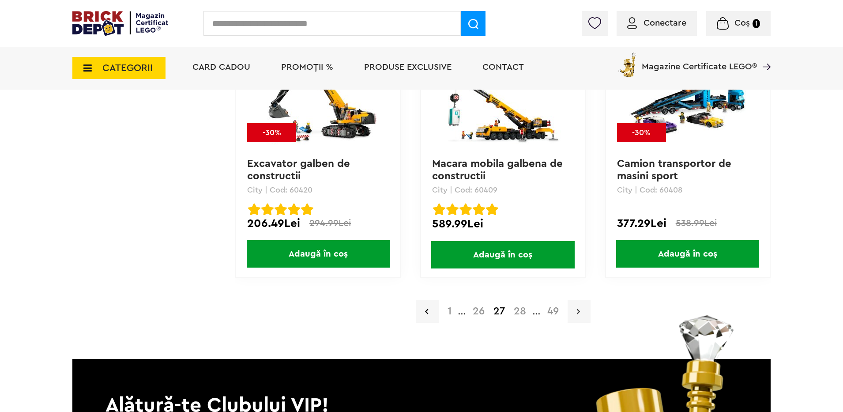
click at [575, 311] on link at bounding box center [578, 311] width 23 height 23
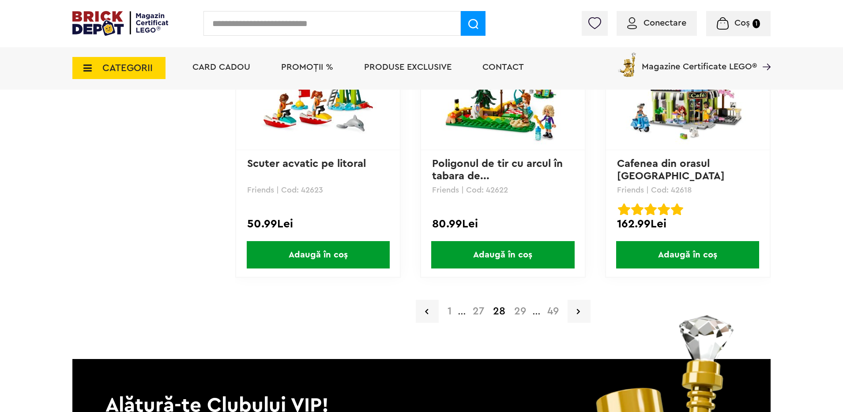
scroll to position [1853, 0]
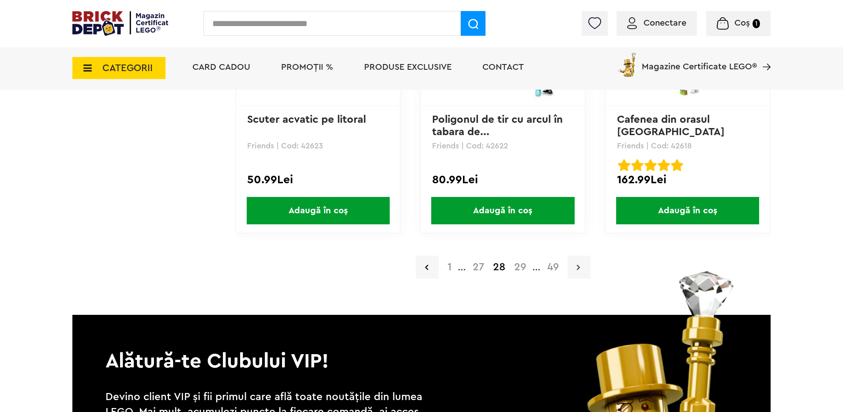
click at [577, 263] on icon at bounding box center [578, 267] width 3 height 9
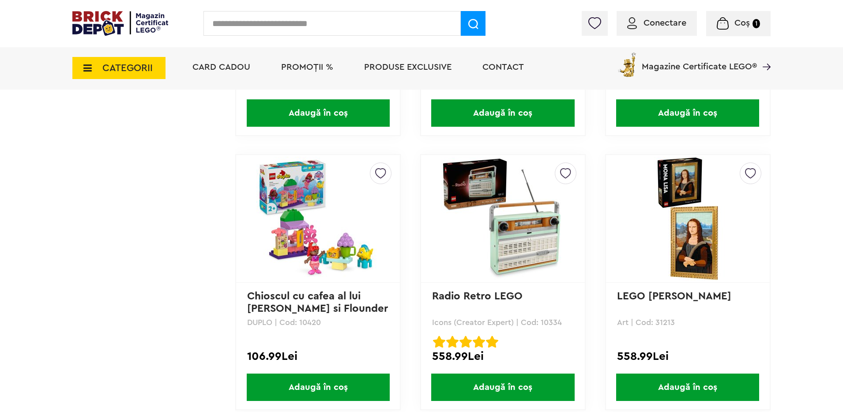
scroll to position [1897, 0]
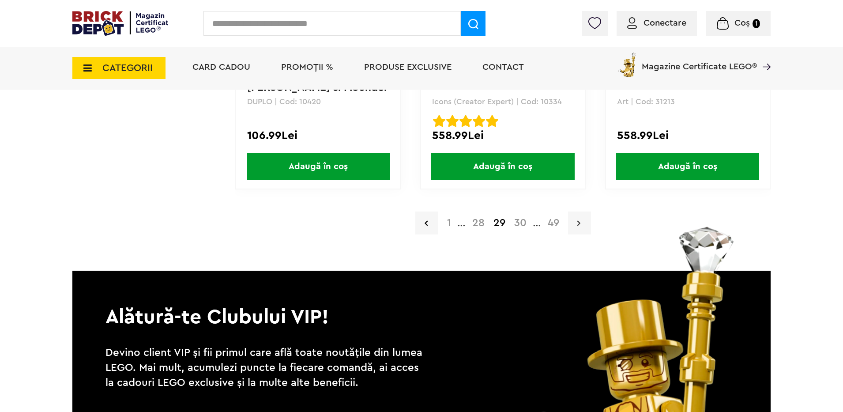
click at [578, 221] on icon at bounding box center [578, 222] width 3 height 9
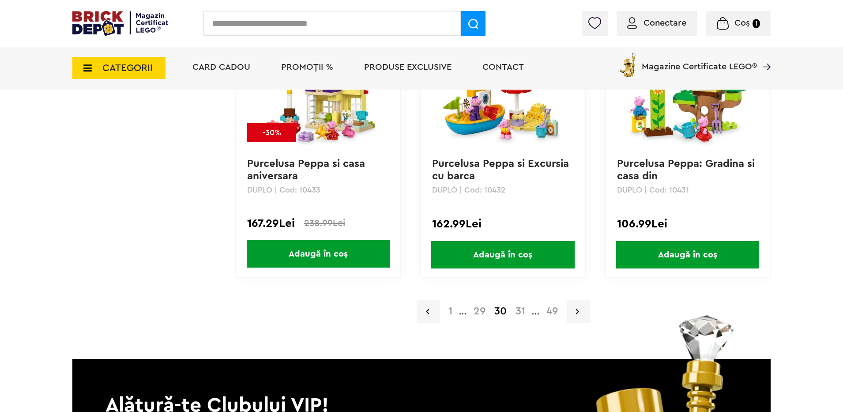
scroll to position [1897, 0]
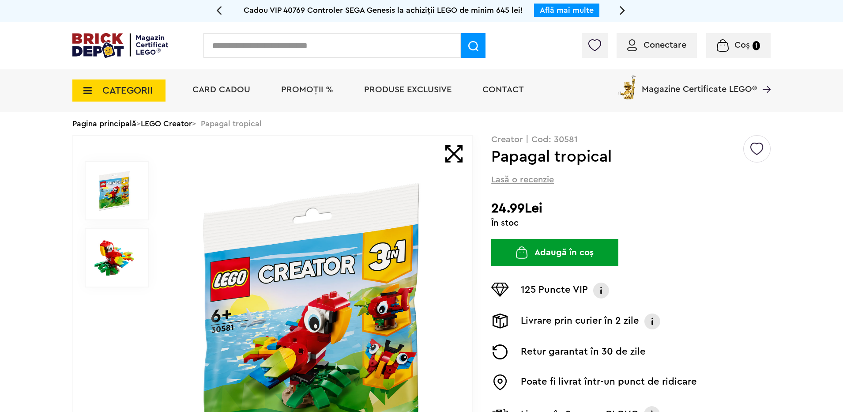
click at [90, 90] on icon at bounding box center [85, 91] width 14 height 10
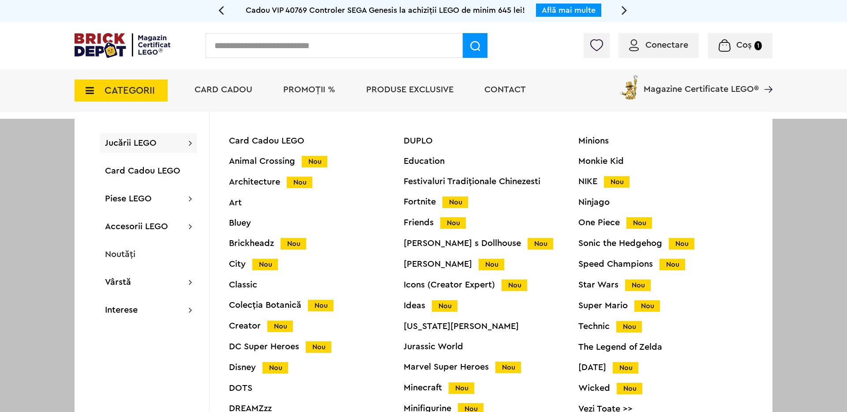
click at [124, 141] on span "Jucării LEGO" at bounding box center [131, 143] width 52 height 9
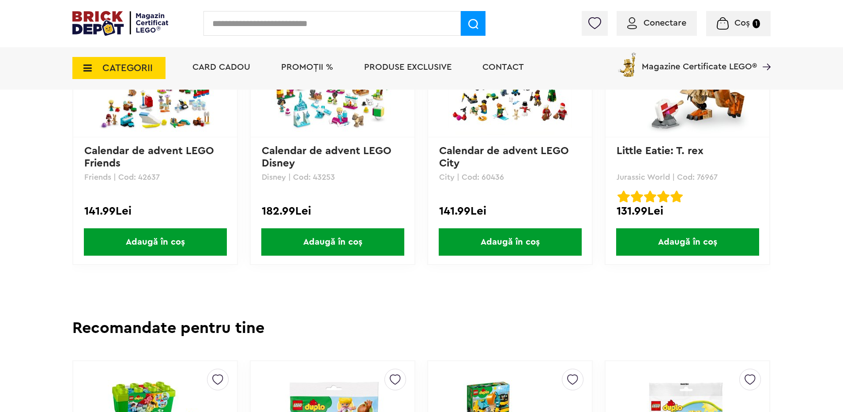
scroll to position [574, 0]
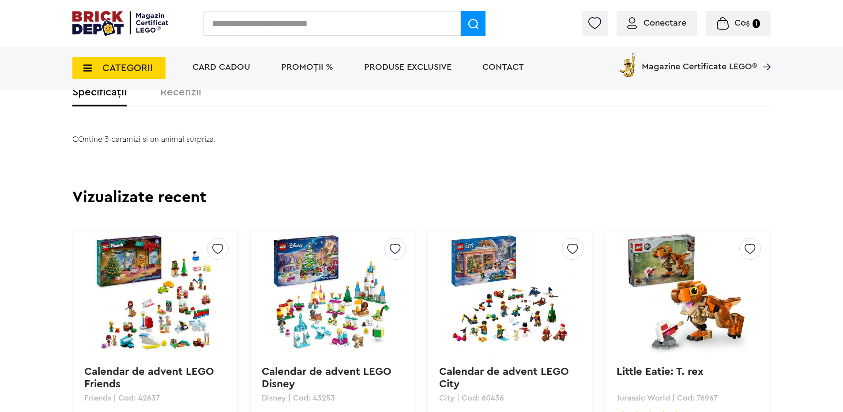
click at [645, 272] on img at bounding box center [688, 294] width 124 height 124
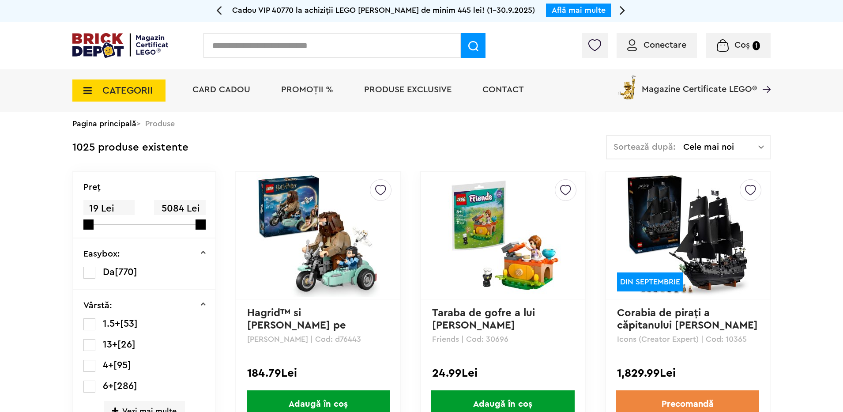
click at [727, 143] on span "Cele mai noi" at bounding box center [720, 147] width 75 height 9
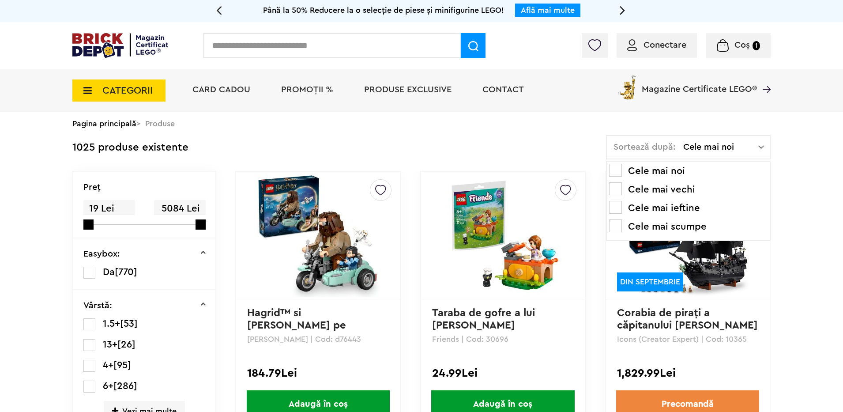
click at [669, 212] on li "Cele mai ieftine" at bounding box center [688, 208] width 158 height 14
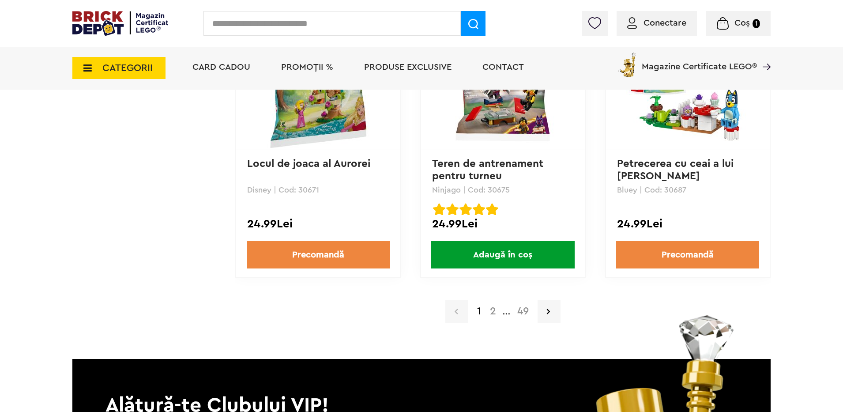
scroll to position [1853, 0]
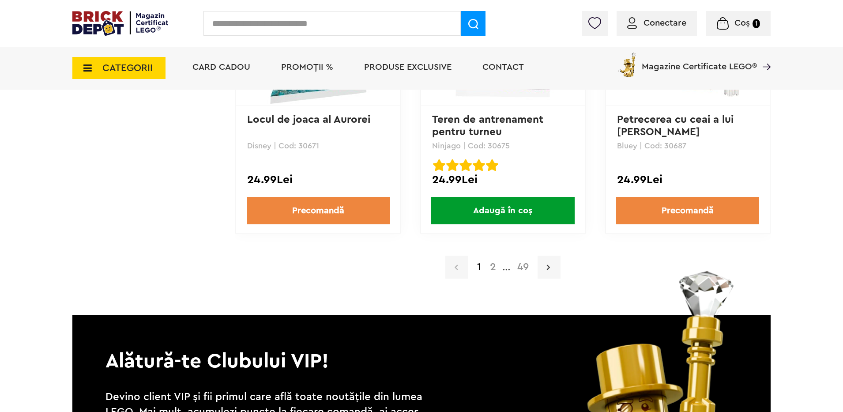
drag, startPoint x: 549, startPoint y: 267, endPoint x: 558, endPoint y: 266, distance: 8.8
click at [550, 267] on icon at bounding box center [548, 267] width 3 height 9
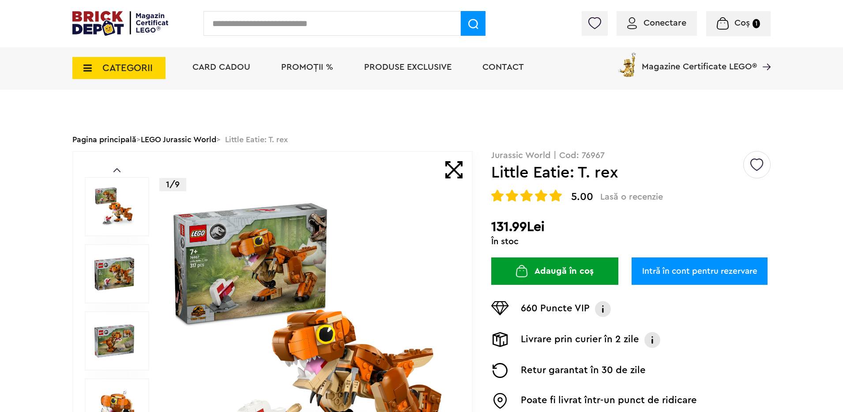
scroll to position [176, 0]
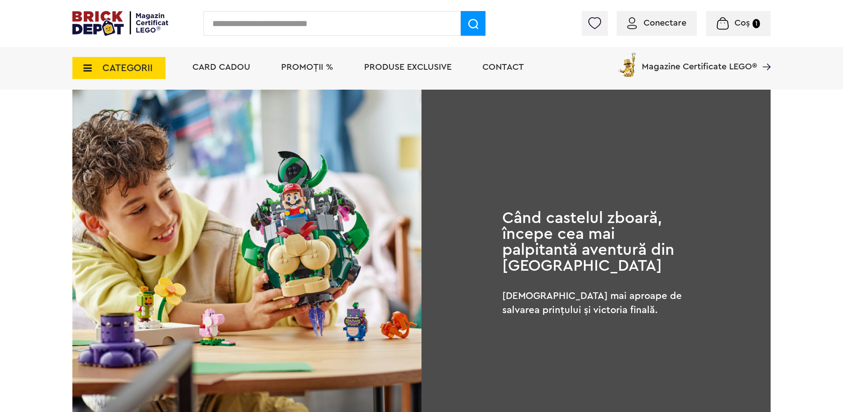
scroll to position [662, 0]
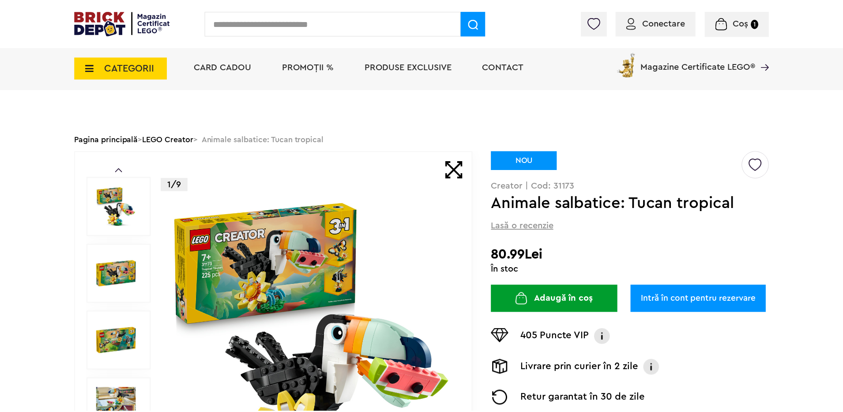
scroll to position [44, 0]
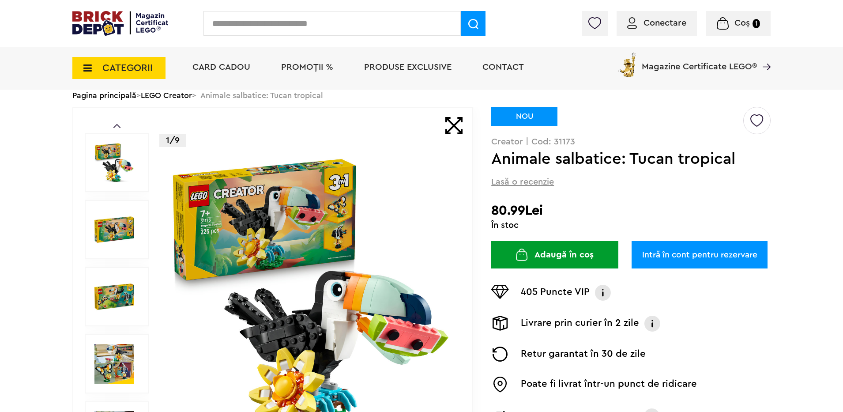
click at [114, 229] on img at bounding box center [114, 230] width 40 height 40
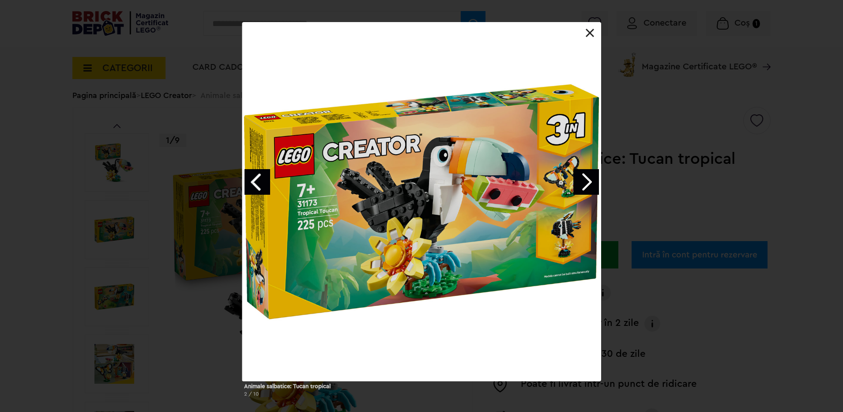
click at [584, 183] on link "Next image" at bounding box center [586, 182] width 26 height 26
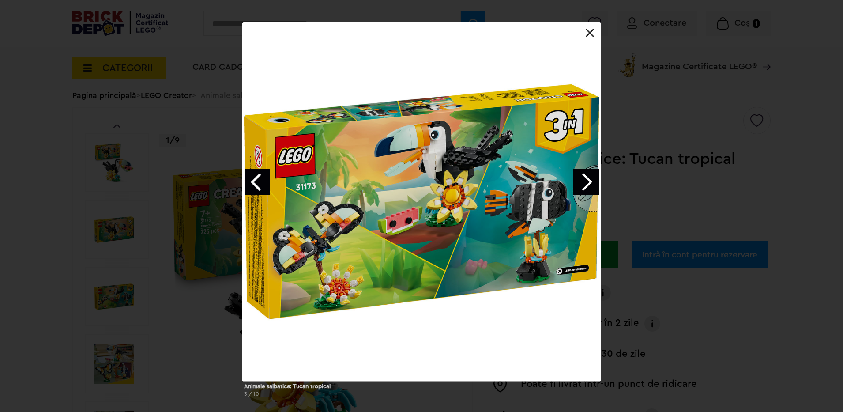
click at [584, 183] on link "Next image" at bounding box center [586, 182] width 26 height 26
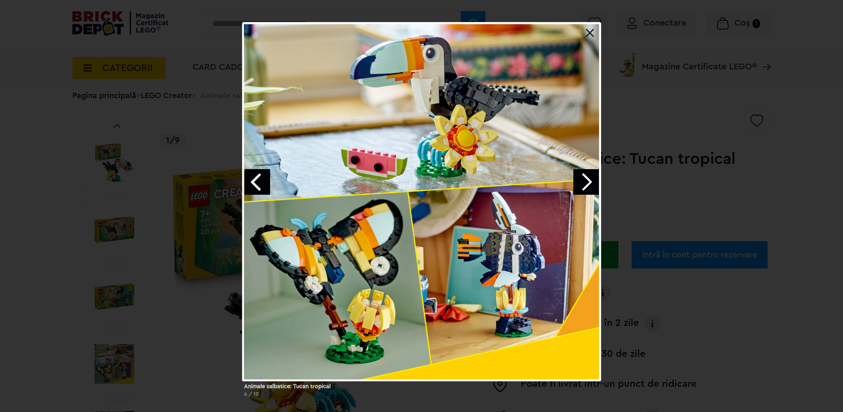
click at [584, 183] on link "Next image" at bounding box center [586, 182] width 26 height 26
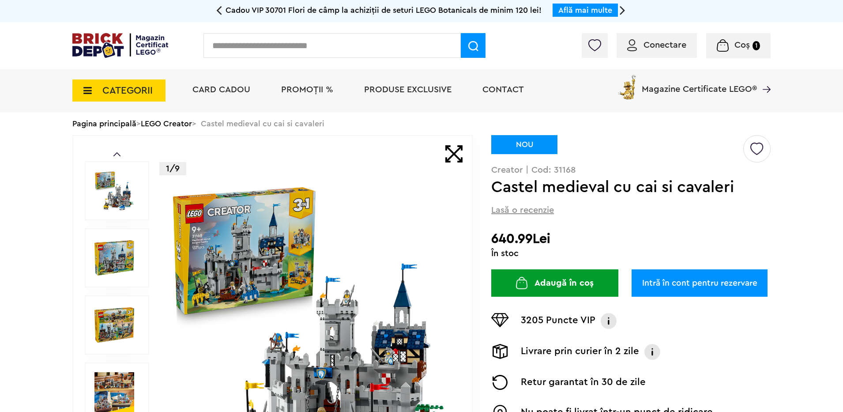
click at [255, 232] on img at bounding box center [311, 325] width 284 height 284
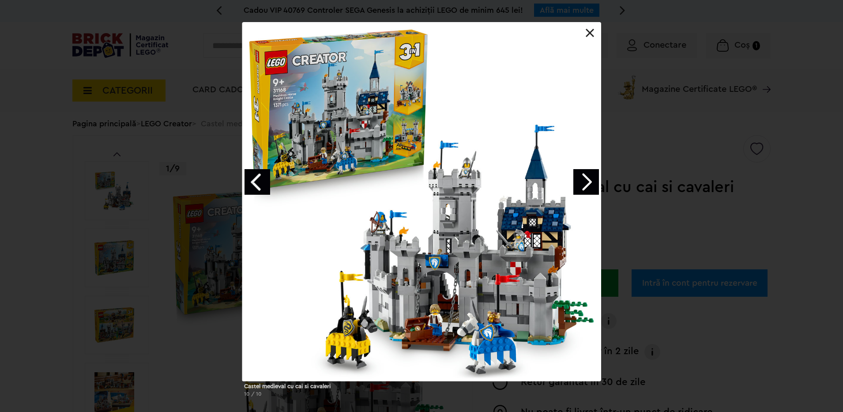
click at [589, 186] on link "Next image" at bounding box center [586, 182] width 26 height 26
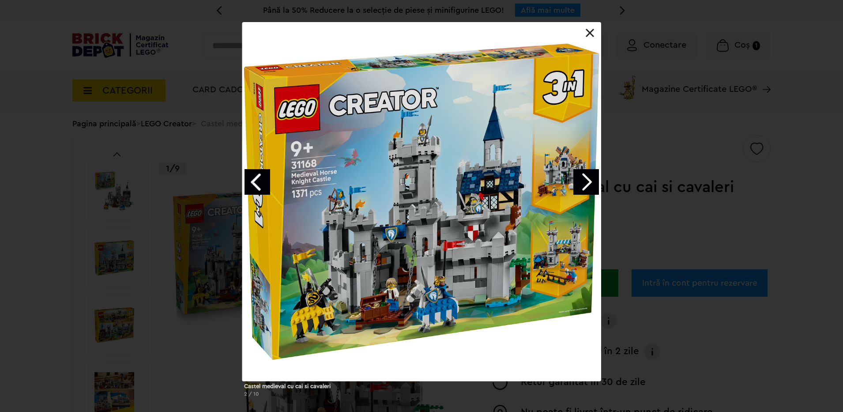
click at [589, 186] on link "Next image" at bounding box center [586, 182] width 26 height 26
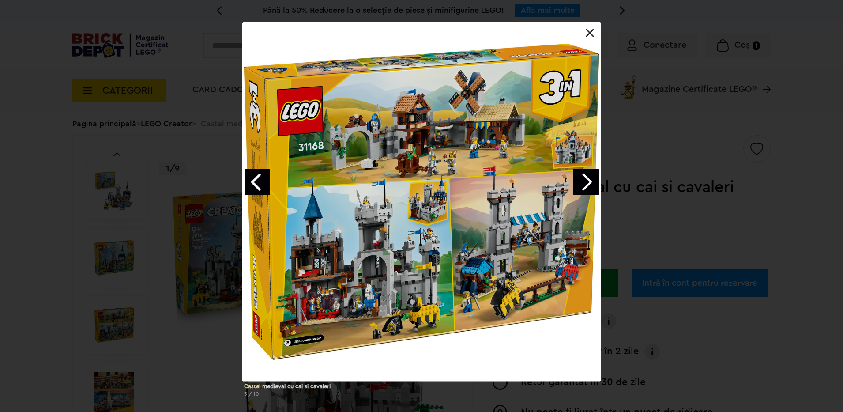
click at [589, 186] on link "Next image" at bounding box center [586, 182] width 26 height 26
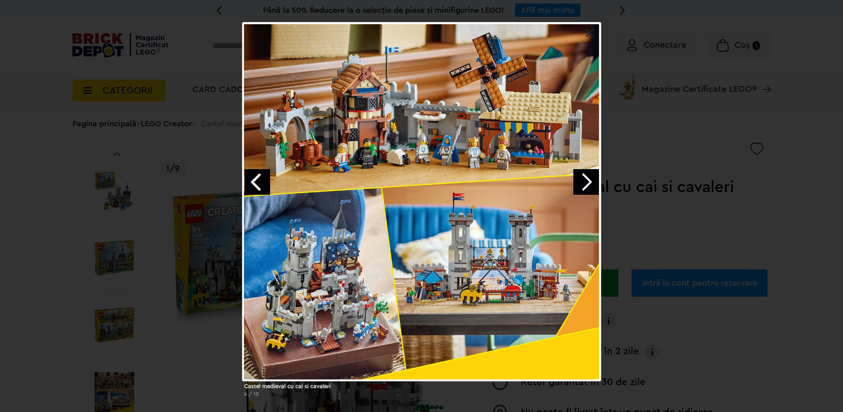
click at [589, 186] on link "Next image" at bounding box center [586, 182] width 26 height 26
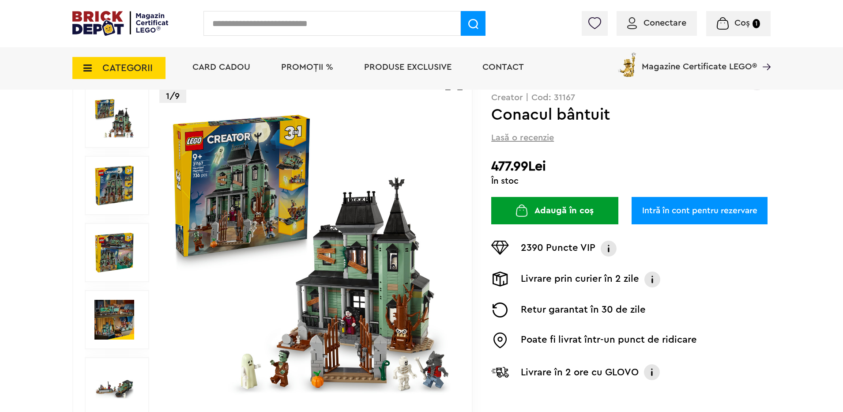
scroll to position [88, 0]
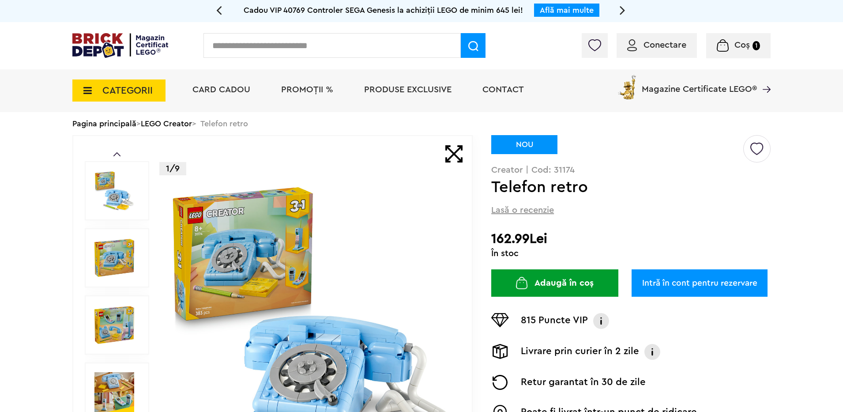
click at [303, 262] on img at bounding box center [311, 325] width 284 height 284
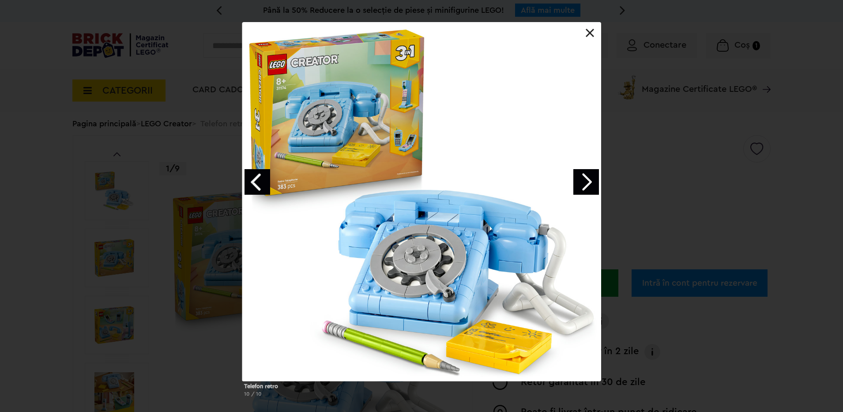
click at [583, 181] on link "Next image" at bounding box center [586, 182] width 26 height 26
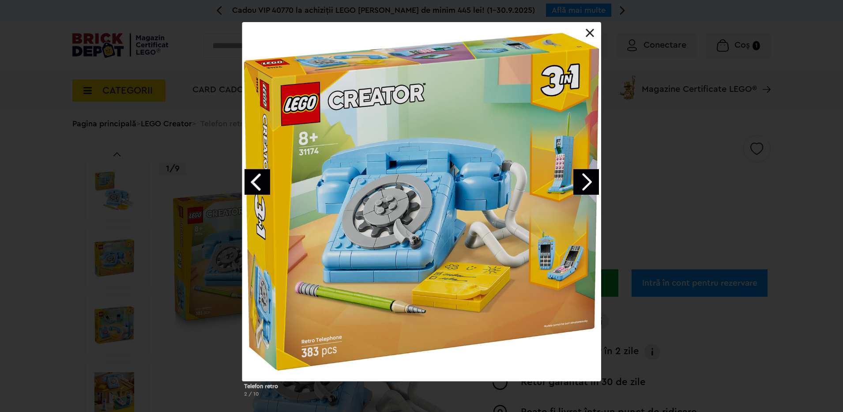
click at [590, 183] on link "Next image" at bounding box center [586, 182] width 26 height 26
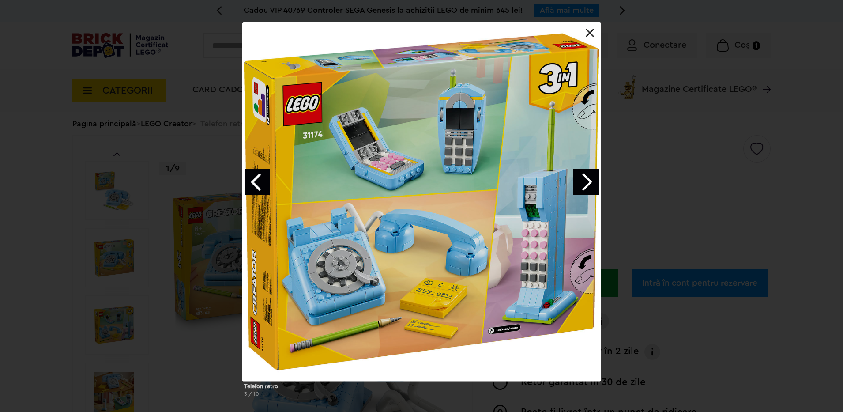
click at [591, 181] on link "Next image" at bounding box center [586, 182] width 26 height 26
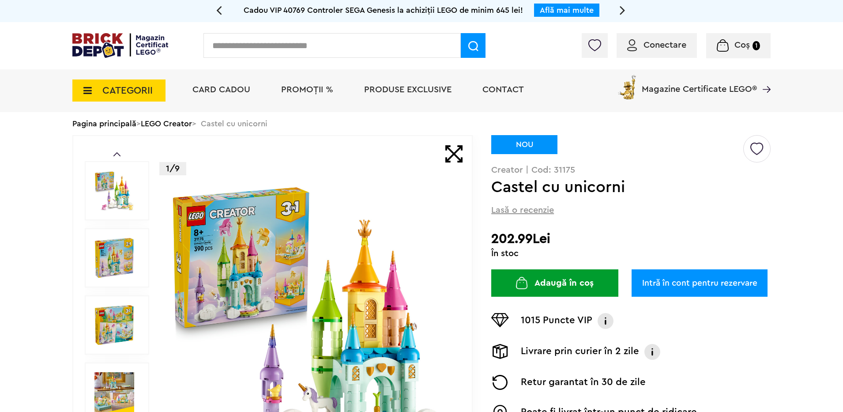
click at [280, 244] on img at bounding box center [311, 325] width 284 height 284
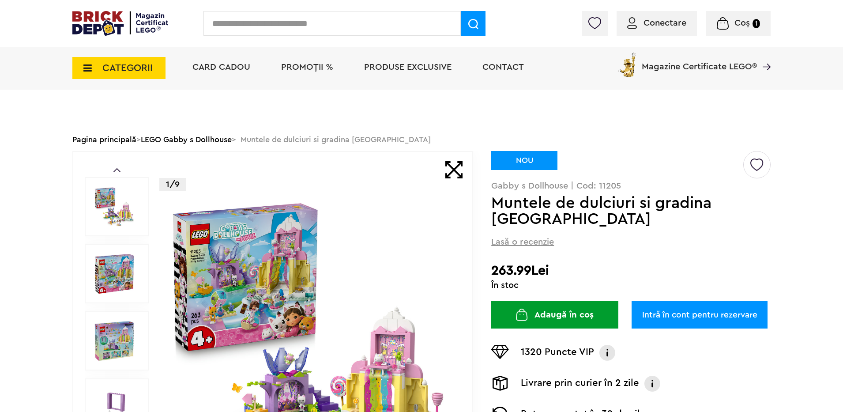
scroll to position [132, 0]
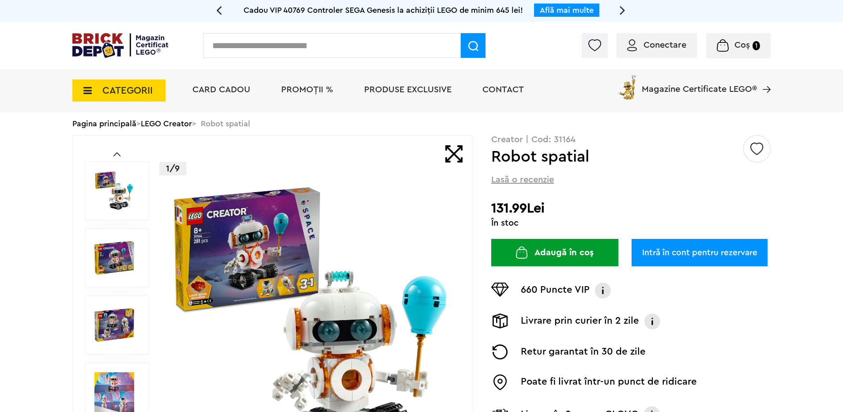
click at [109, 264] on img at bounding box center [114, 258] width 40 height 40
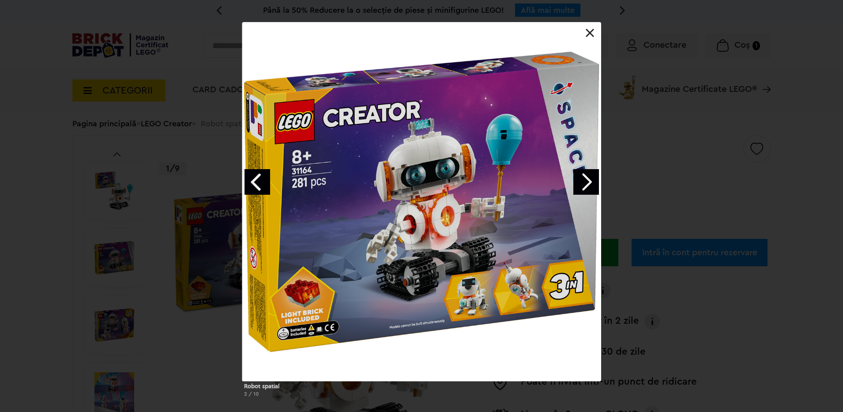
click at [587, 178] on link "Next image" at bounding box center [586, 182] width 26 height 26
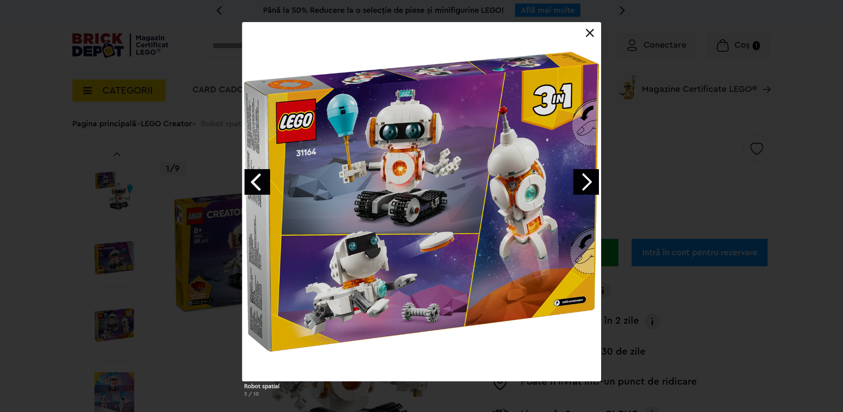
click at [587, 178] on link "Next image" at bounding box center [586, 182] width 26 height 26
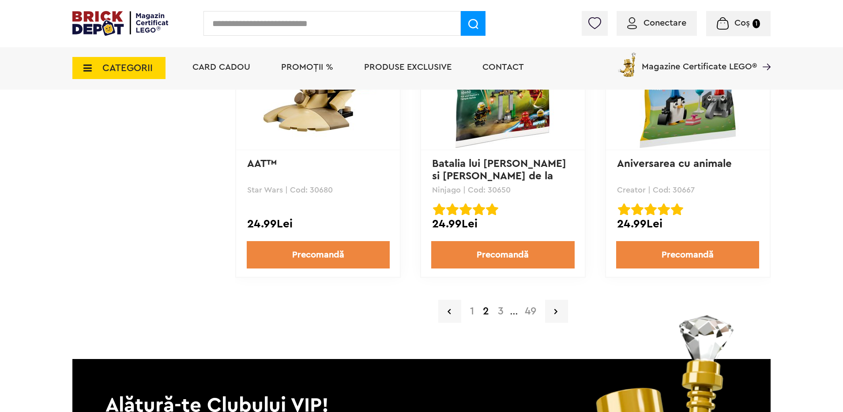
scroll to position [1853, 0]
